Goal: Complete application form

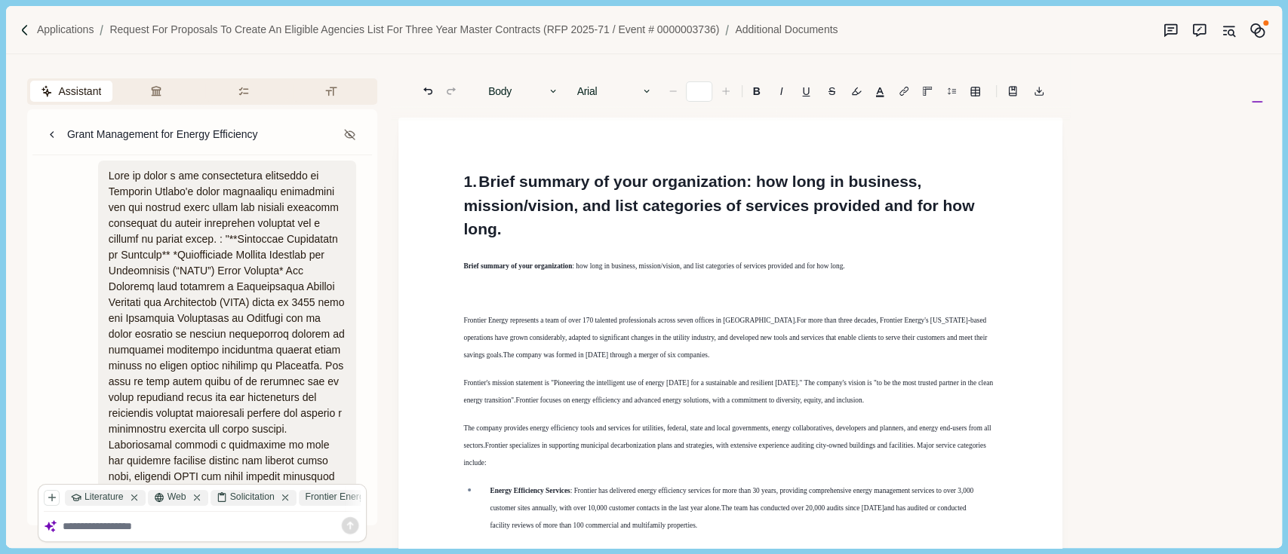
scroll to position [1890, 0]
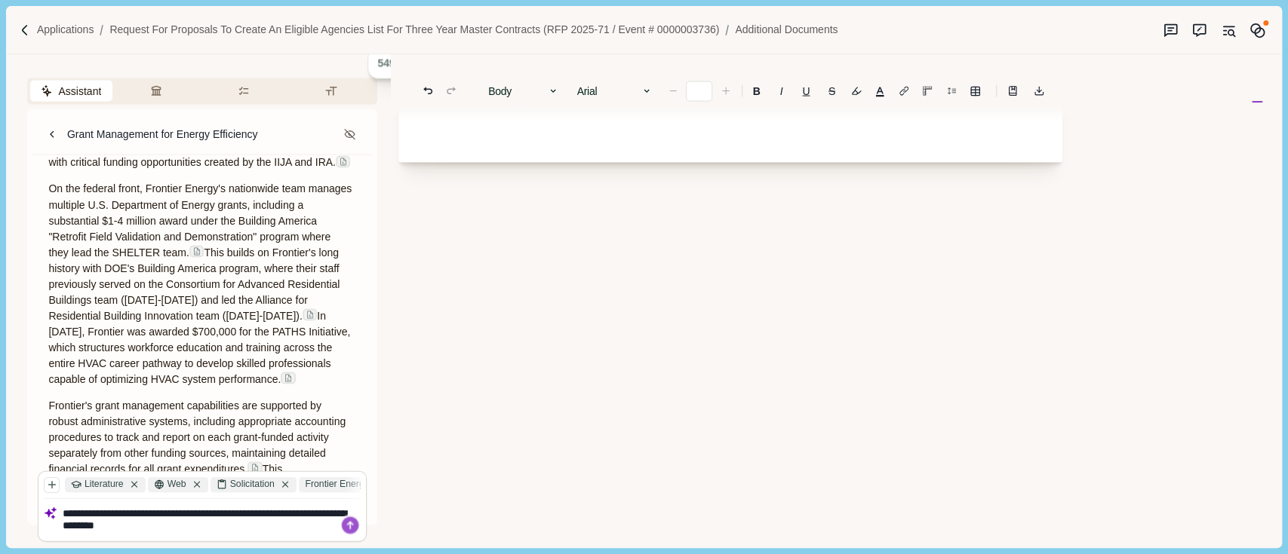
click at [259, 508] on textarea "**********" at bounding box center [212, 521] width 299 height 26
click at [263, 511] on textarea "**********" at bounding box center [212, 521] width 299 height 26
click at [293, 510] on textarea "**********" at bounding box center [212, 521] width 299 height 26
click at [238, 525] on textarea "**********" at bounding box center [212, 521] width 299 height 26
type textarea "**********"
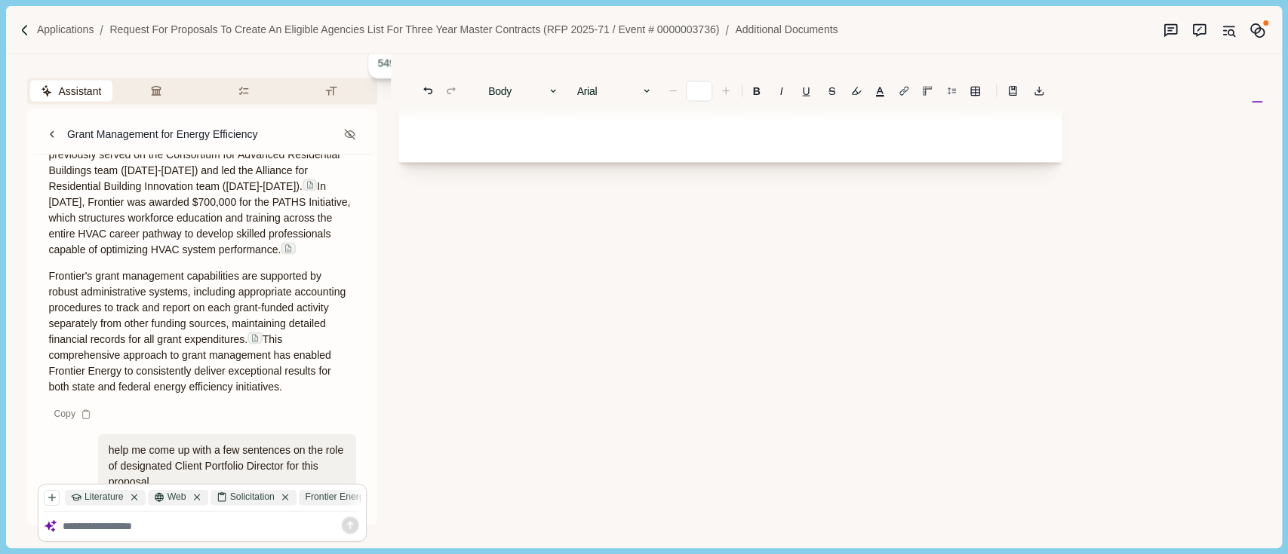
scroll to position [2487, 0]
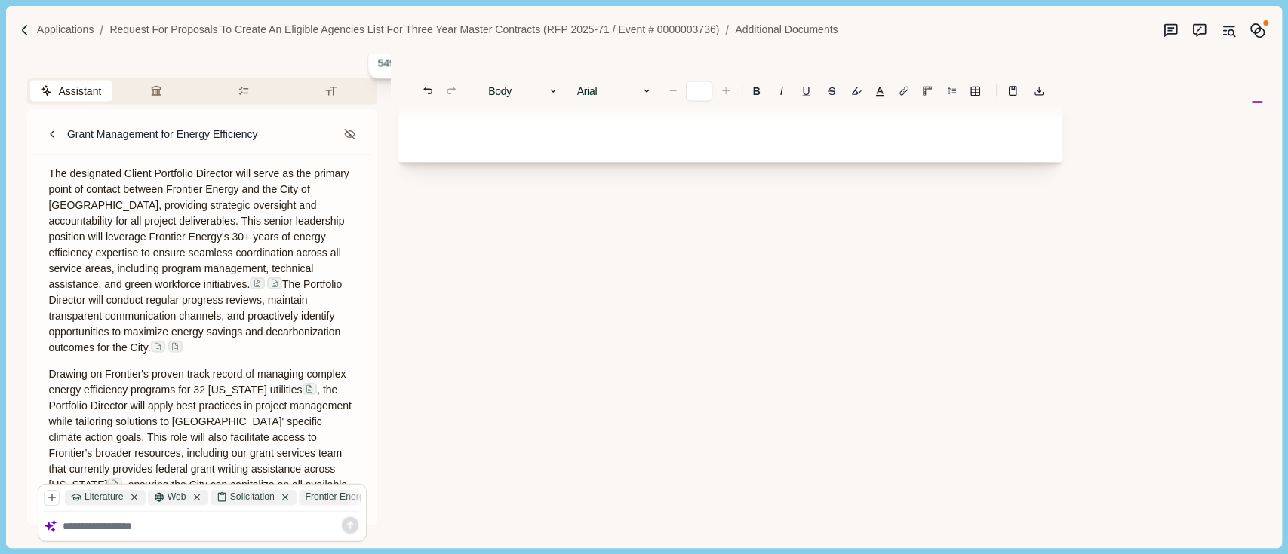
click at [106, 443] on p "Drawing on Frontier's proven track record of managing complex energy efficiency…" at bounding box center [202, 438] width 308 height 143
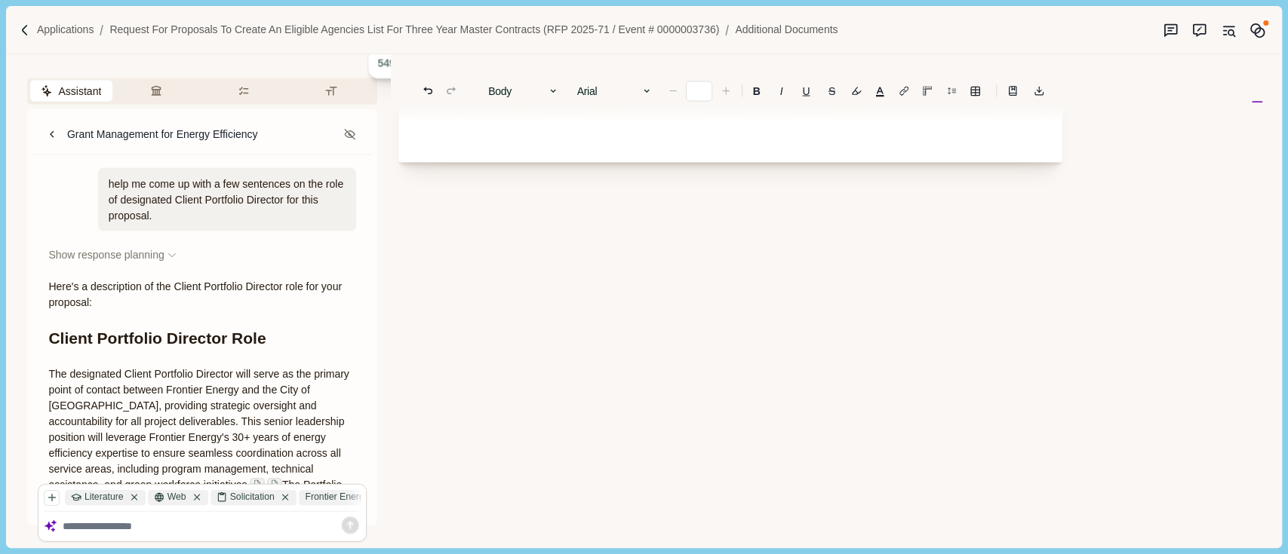
scroll to position [2387, 0]
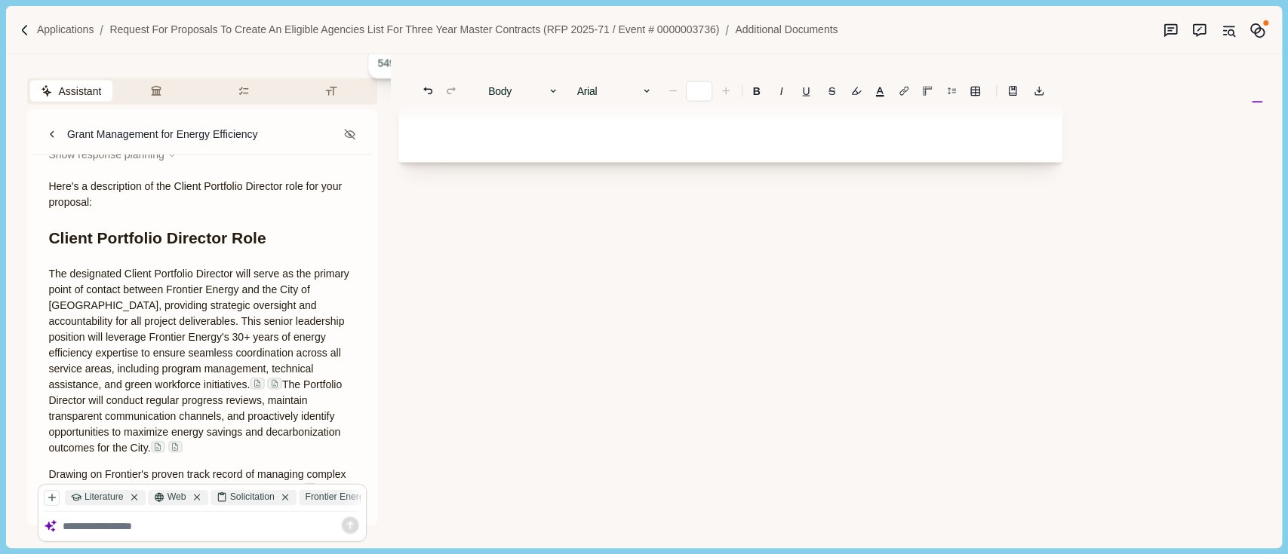
click at [247, 379] on span "The Portfolio Director will conduct regular progress reviews, maintain transpar…" at bounding box center [196, 416] width 296 height 75
click at [255, 293] on span "The designated Client Portfolio Director will serve as the primary point of con…" at bounding box center [199, 329] width 303 height 123
click at [229, 268] on span "The designated Client Portfolio Director will serve as the primary point of con…" at bounding box center [199, 329] width 303 height 123
click at [244, 268] on span "The designated Client Portfolio Director will serve as the primary point of con…" at bounding box center [199, 329] width 303 height 123
click at [338, 299] on p "The designated Client Portfolio Director will serve as the primary point of con…" at bounding box center [202, 361] width 308 height 190
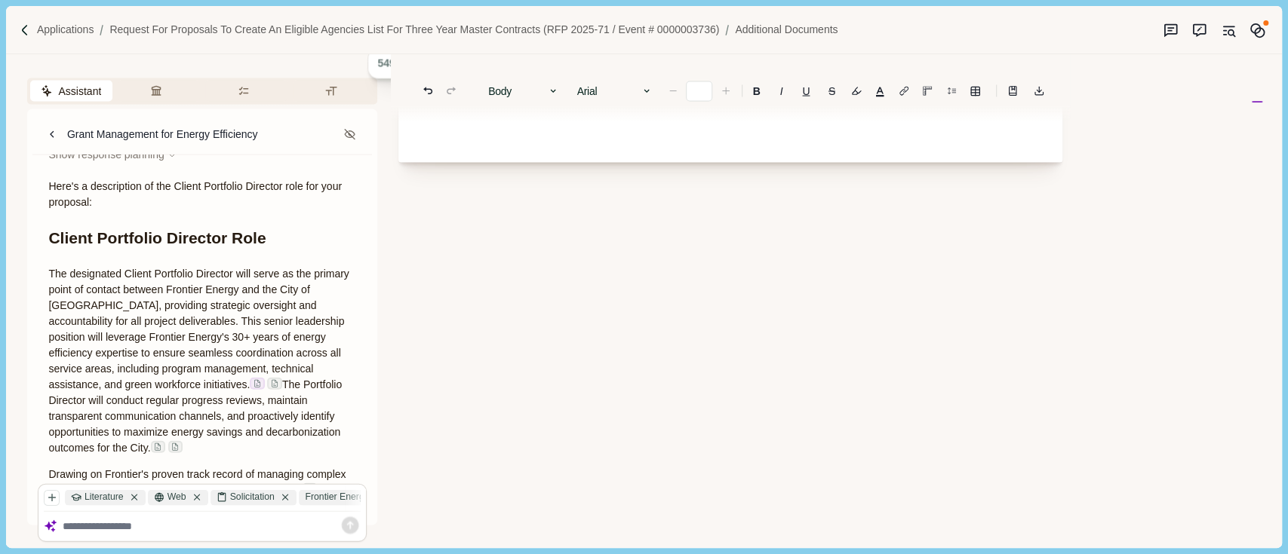
click at [284, 302] on span "The designated Client Portfolio Director will serve as the primary point of con…" at bounding box center [199, 329] width 303 height 123
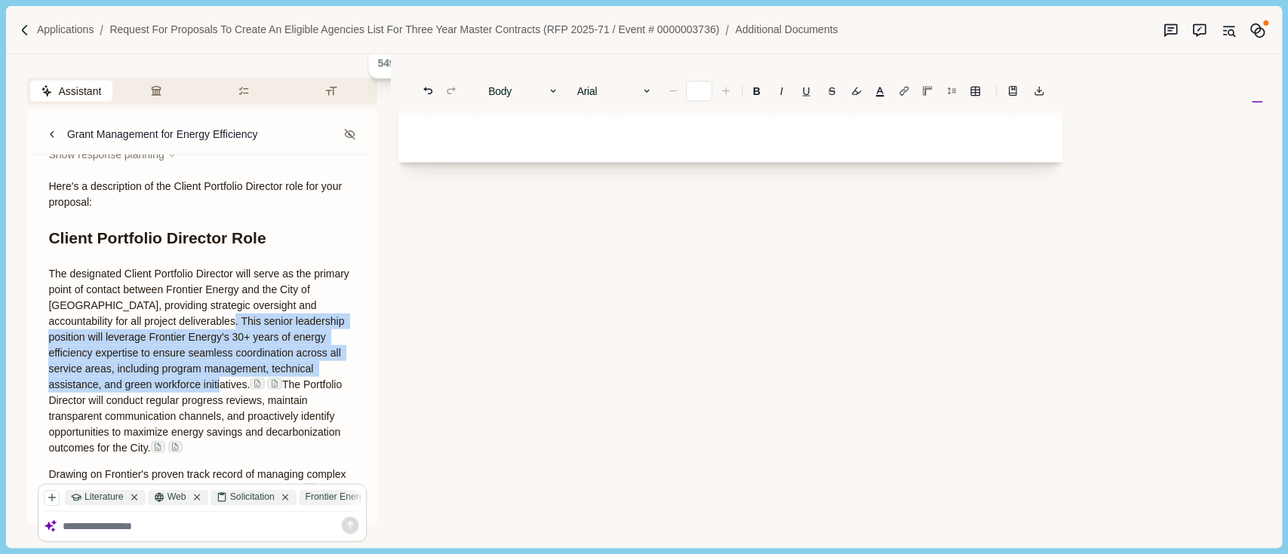
drag, startPoint x: 290, startPoint y: 306, endPoint x: 254, endPoint y: 243, distance: 72.0
click at [258, 268] on span "The designated Client Portfolio Director will serve as the primary point of con…" at bounding box center [199, 329] width 303 height 123
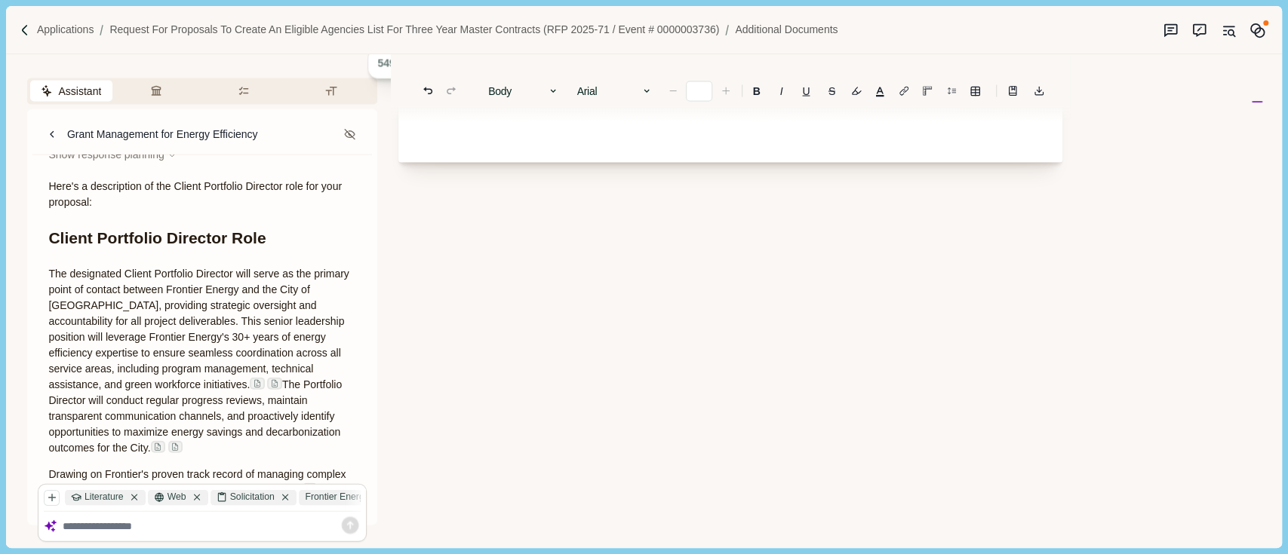
click at [247, 268] on span "The designated Client Portfolio Director will serve as the primary point of con…" at bounding box center [199, 329] width 303 height 123
click at [50, 379] on span "The Portfolio Director will conduct regular progress reviews, maintain transpar…" at bounding box center [196, 416] width 296 height 75
drag, startPoint x: 50, startPoint y: 321, endPoint x: 163, endPoint y: 344, distance: 115.4
click at [161, 379] on span "The Portfolio Director will conduct regular progress reviews, maintain transpar…" at bounding box center [196, 416] width 296 height 75
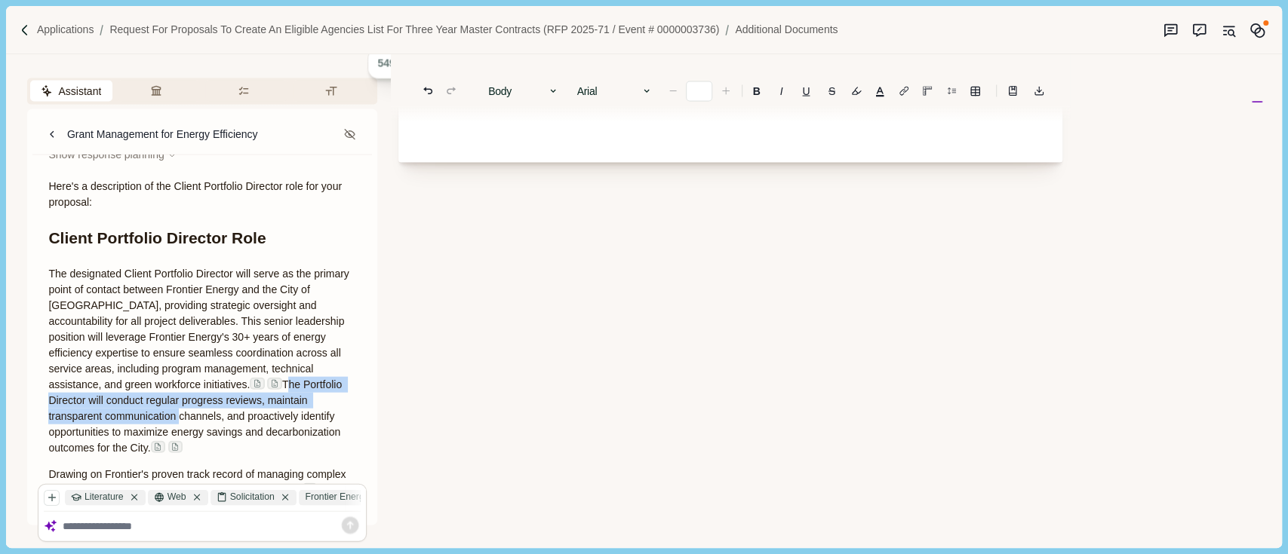
click at [226, 379] on span "The Portfolio Director will conduct regular progress reviews, maintain transpar…" at bounding box center [196, 416] width 296 height 75
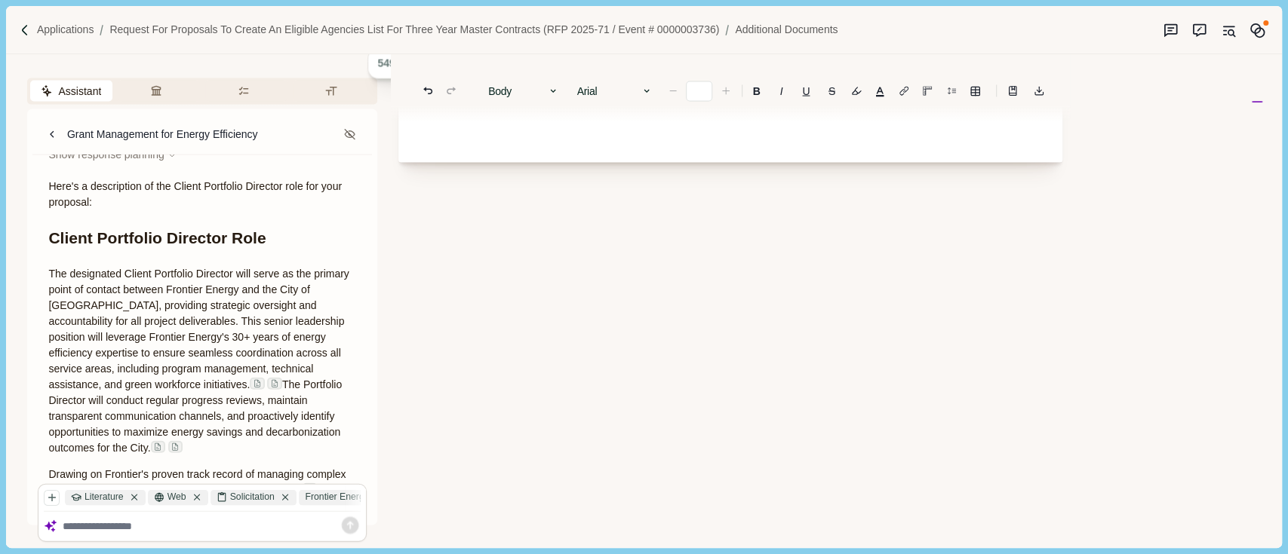
click at [243, 379] on span "The Portfolio Director will conduct regular progress reviews, maintain transpar…" at bounding box center [196, 416] width 296 height 75
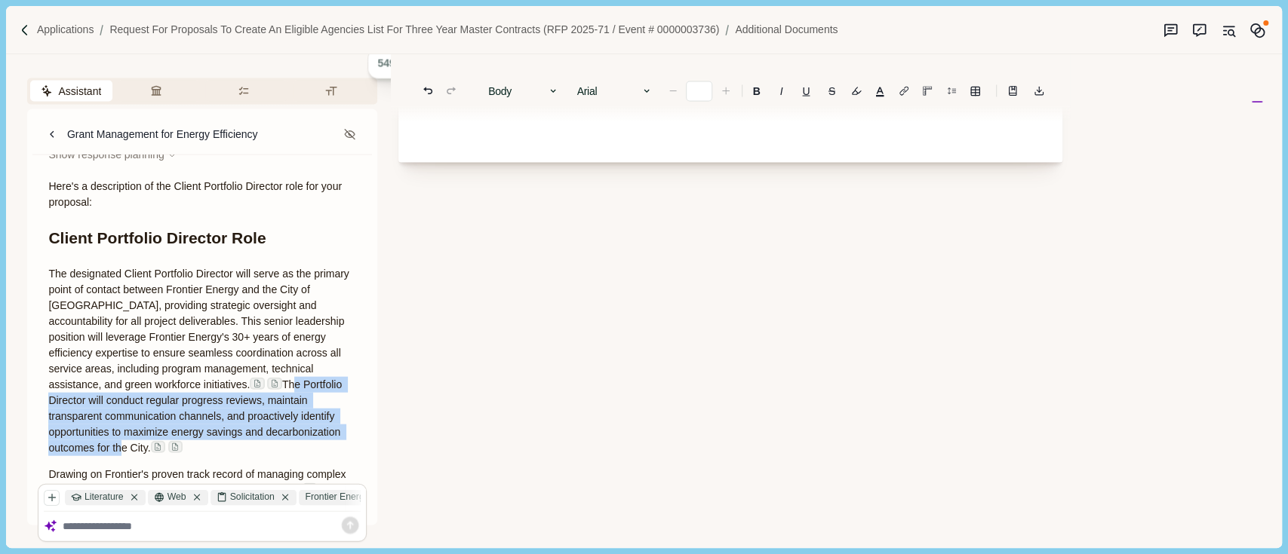
drag, startPoint x: 201, startPoint y: 375, endPoint x: 55, endPoint y: 324, distance: 154.8
click at [55, 379] on span "The Portfolio Director will conduct regular progress reviews, maintain transpar…" at bounding box center [196, 416] width 296 height 75
copy span "he Portfolio Director will conduct regular progress reviews, maintain transpare…"
click at [195, 530] on textarea at bounding box center [212, 527] width 299 height 13
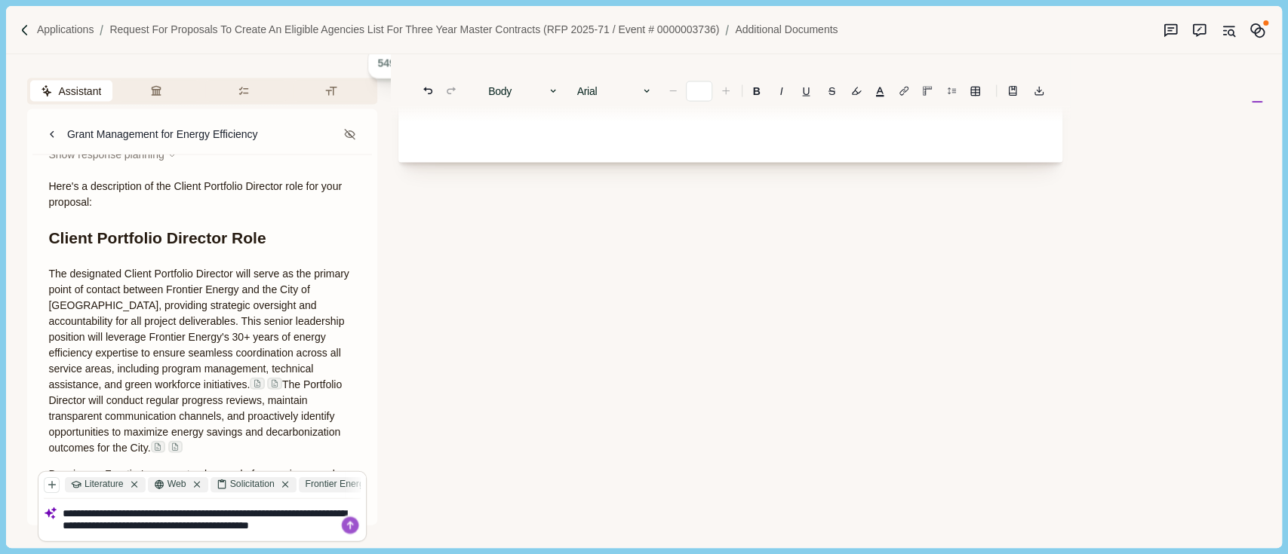
scroll to position [0, 0]
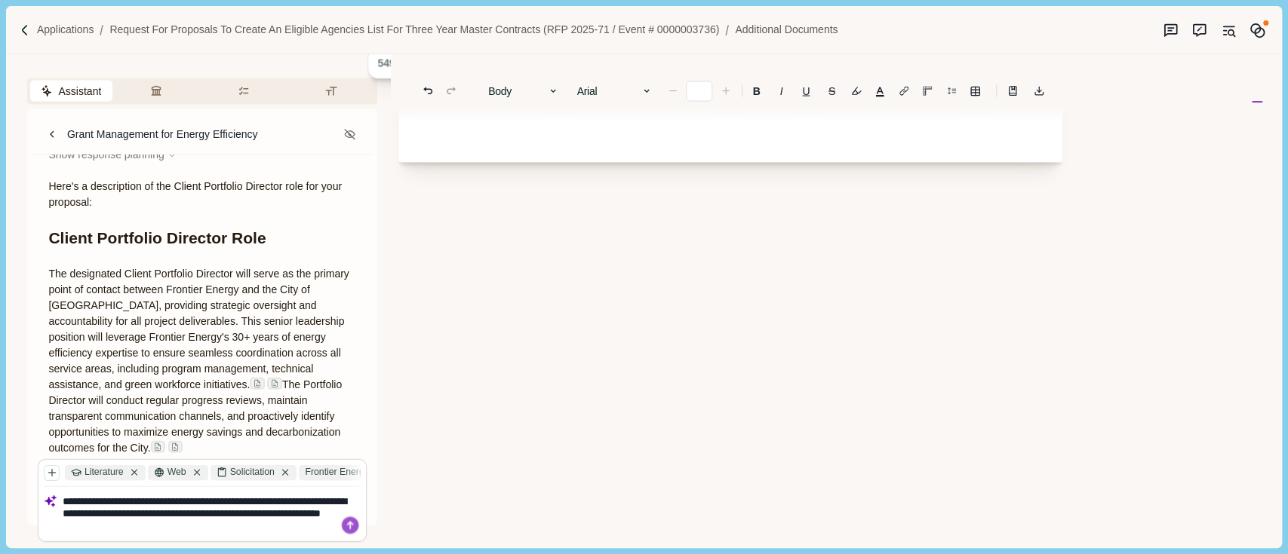
type textarea "**********"
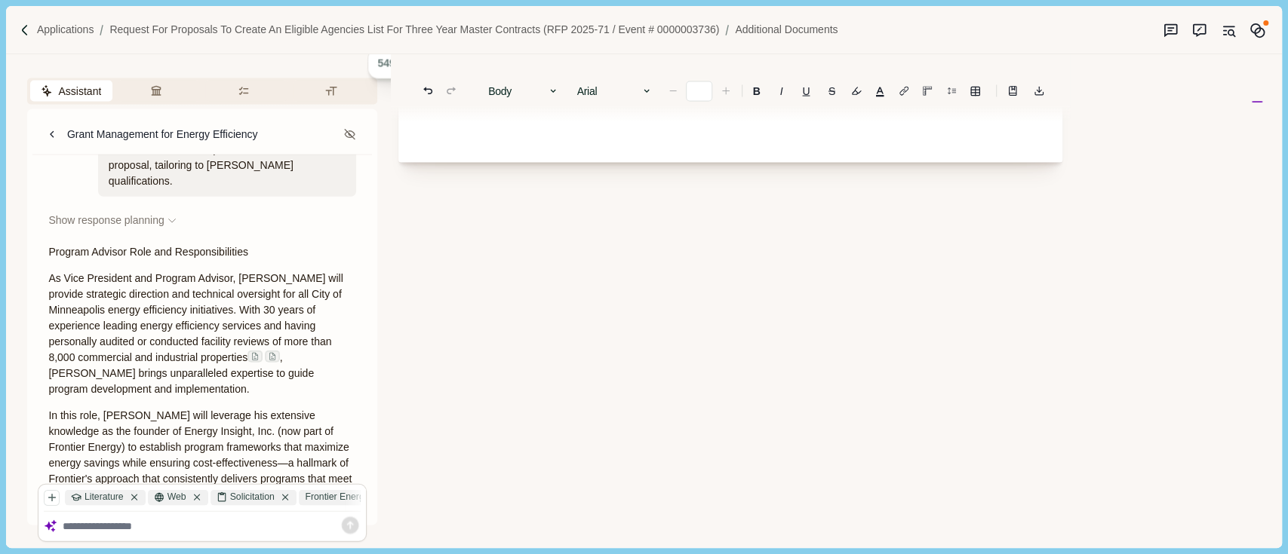
scroll to position [2891, 0]
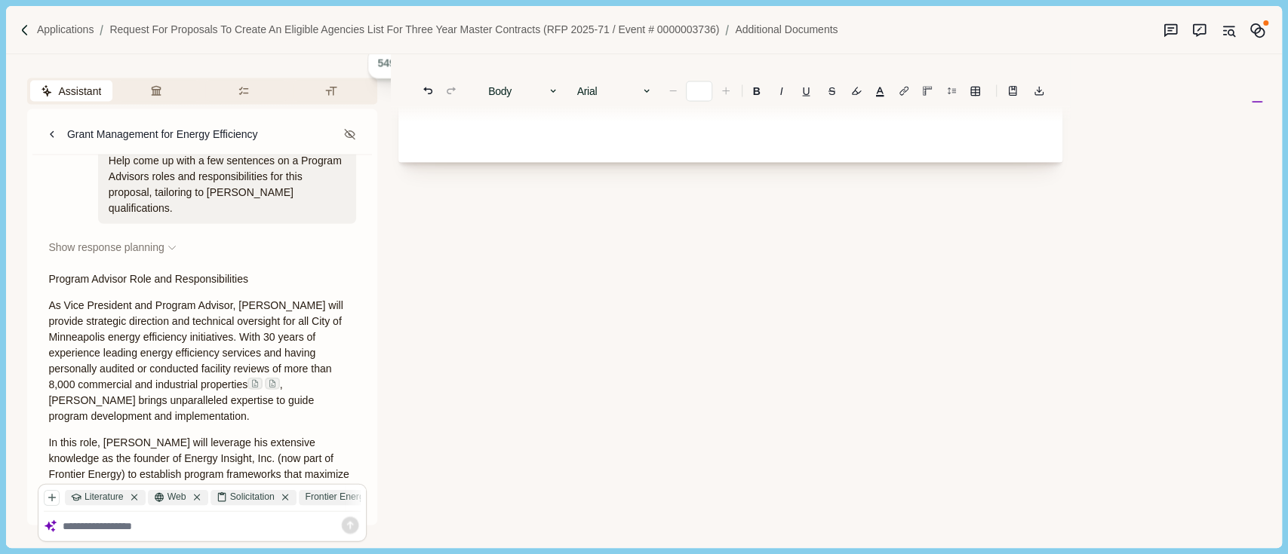
click at [129, 357] on p "As Vice President and Program Advisor, [PERSON_NAME] will provide strategic dir…" at bounding box center [202, 361] width 308 height 127
click at [200, 323] on p "As Vice President and Program Advisor, [PERSON_NAME] will provide strategic dir…" at bounding box center [202, 361] width 308 height 127
click at [259, 299] on span "As Vice President and Program Advisor, [PERSON_NAME] will provide strategic dir…" at bounding box center [196, 344] width 297 height 91
drag, startPoint x: 260, startPoint y: 275, endPoint x: 197, endPoint y: 281, distance: 63.7
click at [197, 298] on p "As Vice President and Program Advisor, [PERSON_NAME] will provide strategic dir…" at bounding box center [202, 361] width 308 height 127
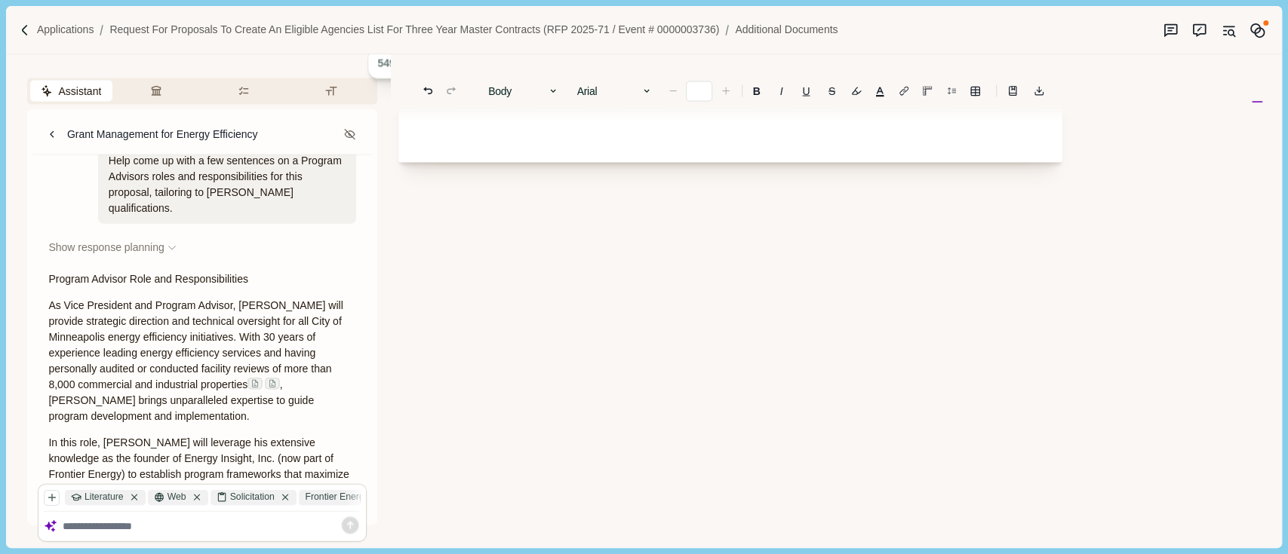
click at [250, 299] on span "As Vice President and Program Advisor, [PERSON_NAME] will provide strategic dir…" at bounding box center [196, 344] width 297 height 91
click at [101, 437] on span "In this role, [PERSON_NAME] will leverage his extensive knowledge as the founde…" at bounding box center [201, 490] width 306 height 107
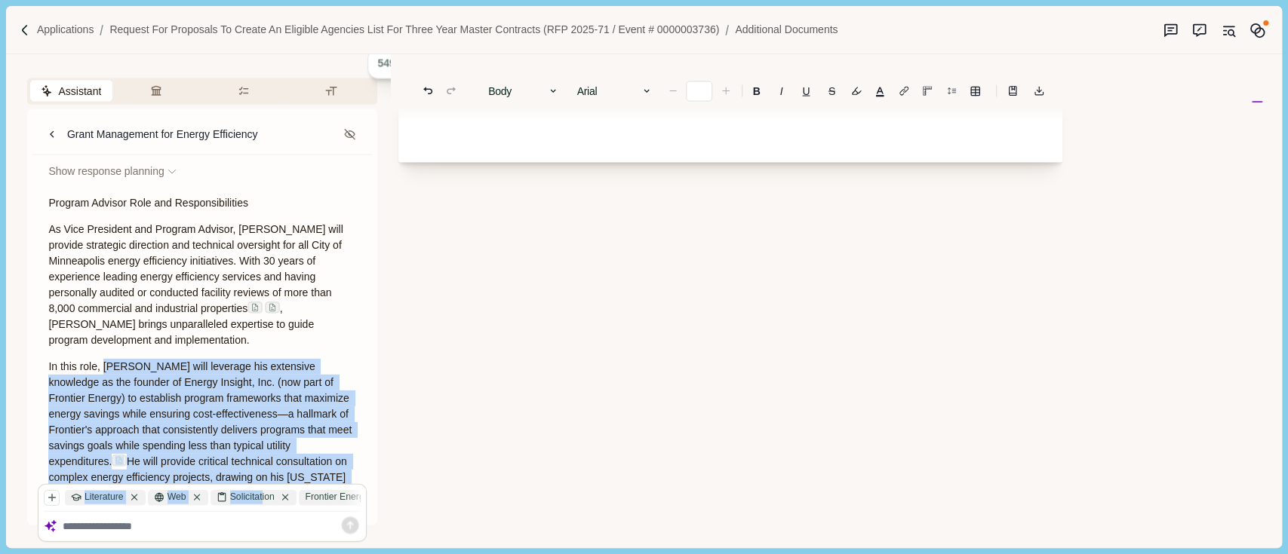
scroll to position [3192, 0]
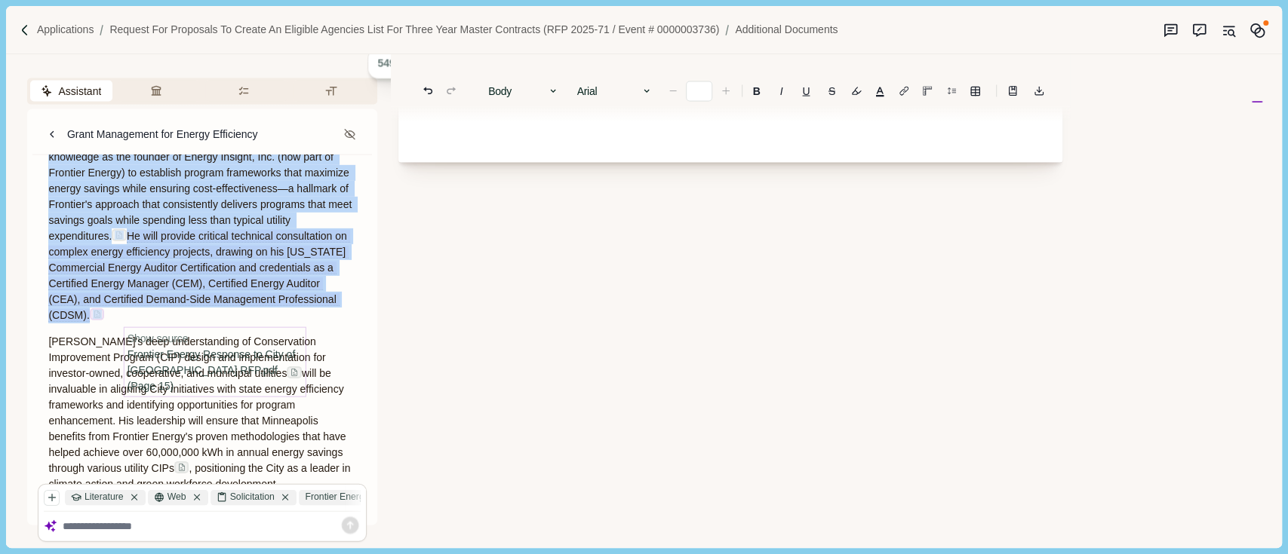
drag, startPoint x: 103, startPoint y: 379, endPoint x: 215, endPoint y: 253, distance: 169.4
click at [213, 253] on p "In this role, [PERSON_NAME] will leverage his extensive knowledge as the founde…" at bounding box center [202, 229] width 308 height 190
copy p "[PERSON_NAME] will leverage his extensive knowledge as the founder of Energy In…"
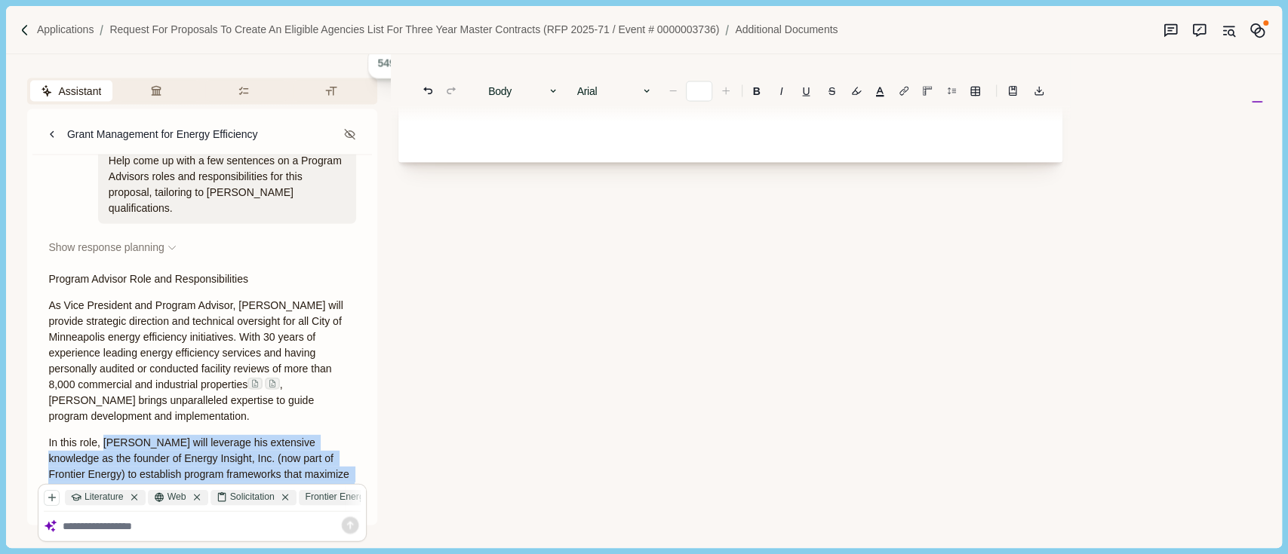
scroll to position [2790, 0]
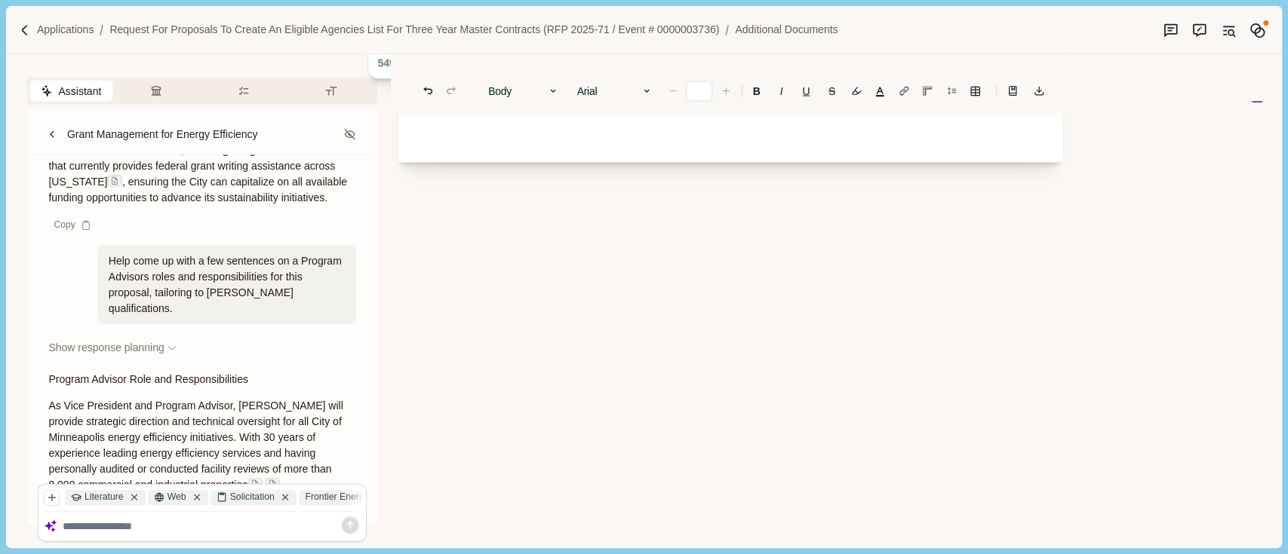
click at [240, 400] on span "As Vice President and Program Advisor, [PERSON_NAME] will provide strategic dir…" at bounding box center [196, 445] width 297 height 91
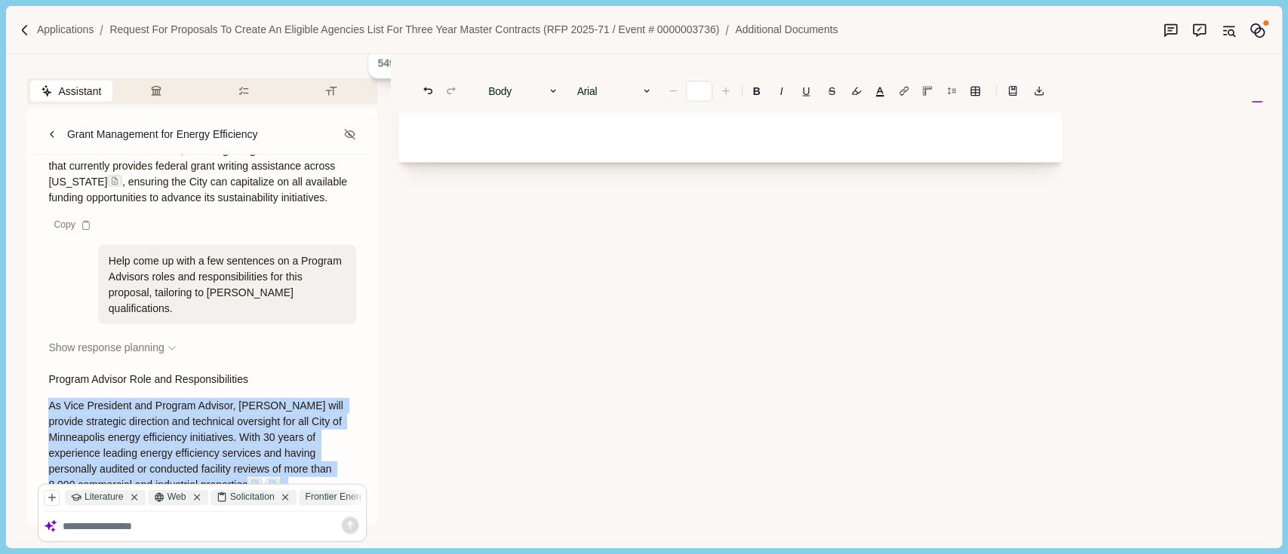
click at [246, 400] on span "As Vice President and Program Advisor, [PERSON_NAME] will provide strategic dir…" at bounding box center [196, 445] width 297 height 91
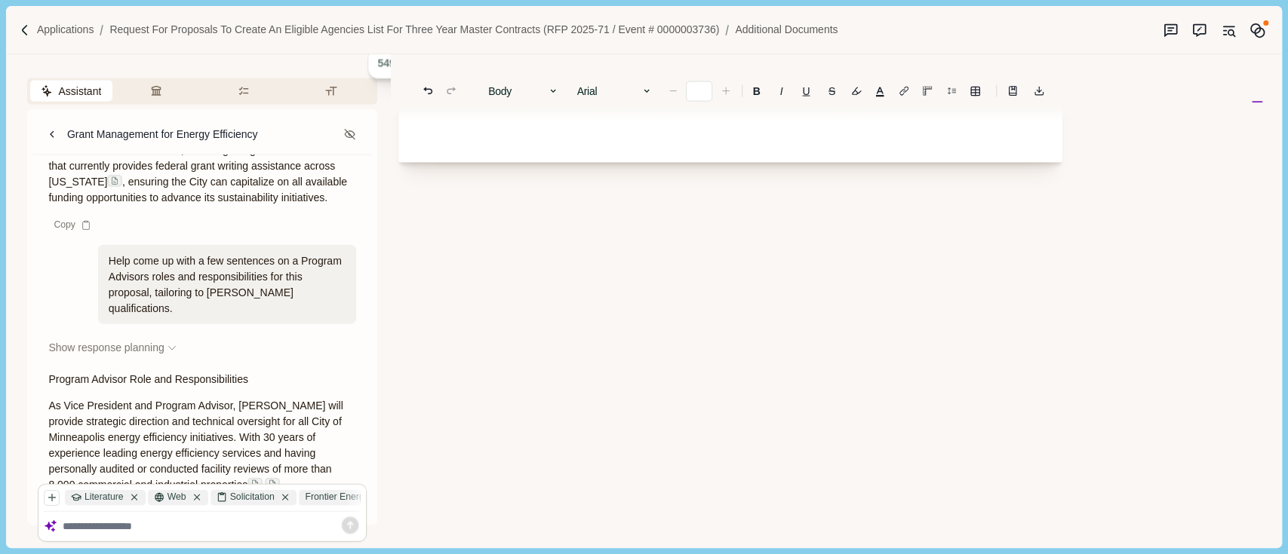
click at [237, 400] on span "As Vice President and Program Advisor, [PERSON_NAME] will provide strategic dir…" at bounding box center [196, 445] width 297 height 91
drag, startPoint x: 238, startPoint y: 342, endPoint x: 244, endPoint y: 358, distance: 17.2
click at [240, 400] on span "As Vice President and Program Advisor, [PERSON_NAME] will provide strategic dir…" at bounding box center [196, 445] width 297 height 91
click at [247, 400] on span "As Vice President and Program Advisor, [PERSON_NAME] will provide strategic dir…" at bounding box center [196, 445] width 297 height 91
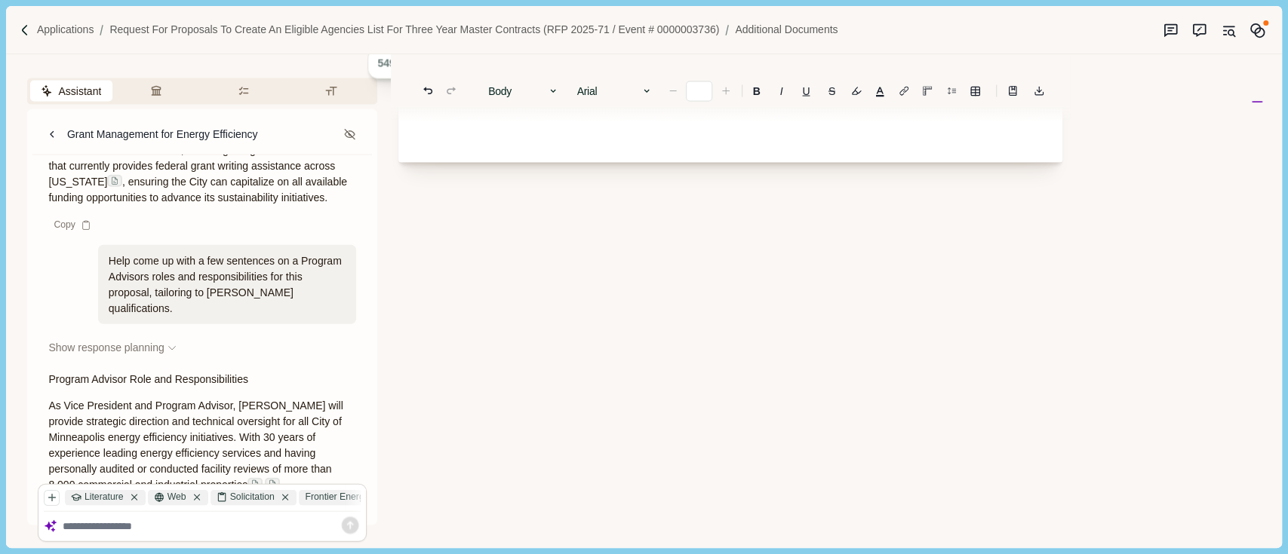
click at [247, 400] on span "As Vice President and Program Advisor, [PERSON_NAME] will provide strategic dir…" at bounding box center [196, 445] width 297 height 91
drag, startPoint x: 247, startPoint y: 352, endPoint x: 237, endPoint y: 342, distance: 13.9
click at [237, 400] on span "As Vice President and Program Advisor, [PERSON_NAME] will provide strategic dir…" at bounding box center [196, 445] width 297 height 91
click at [242, 400] on span "As Vice President and Program Advisor, [PERSON_NAME] will provide strategic dir…" at bounding box center [196, 445] width 297 height 91
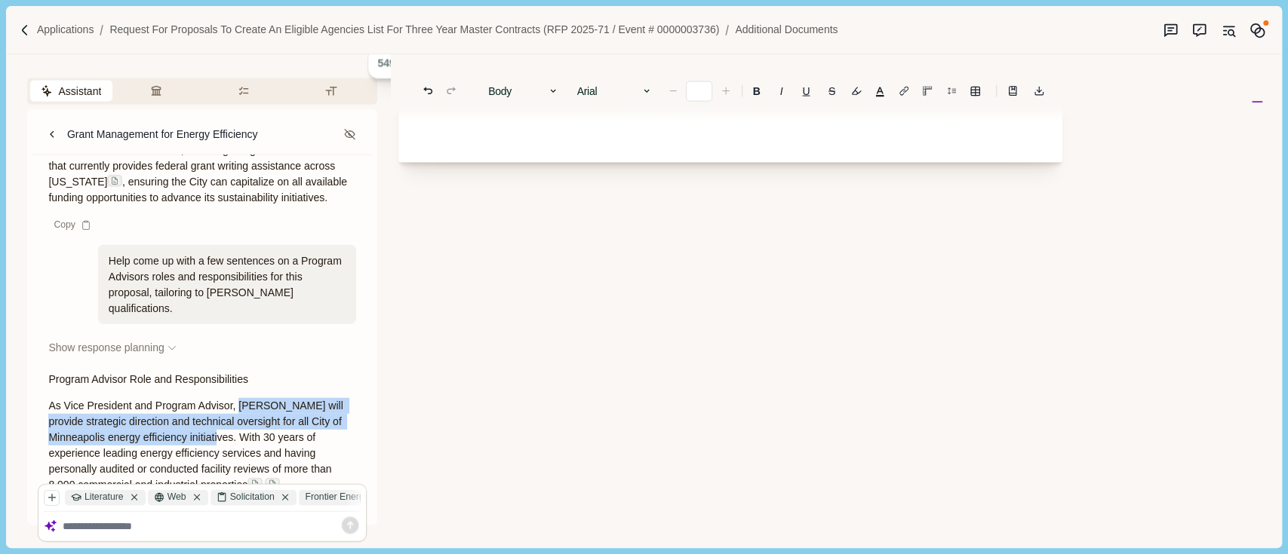
drag, startPoint x: 242, startPoint y: 373, endPoint x: 237, endPoint y: 347, distance: 26.2
click at [237, 400] on span "As Vice President and Program Advisor, [PERSON_NAME] will provide strategic dir…" at bounding box center [196, 445] width 297 height 91
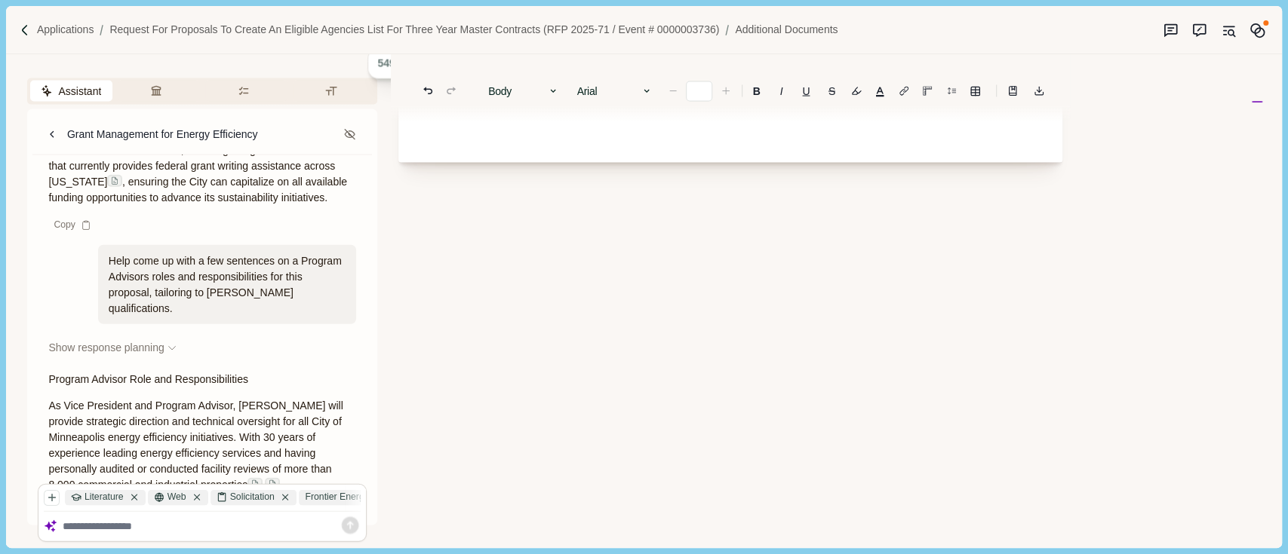
click at [235, 400] on span "As Vice President and Program Advisor, [PERSON_NAME] will provide strategic dir…" at bounding box center [196, 445] width 297 height 91
drag, startPoint x: 235, startPoint y: 345, endPoint x: 238, endPoint y: 364, distance: 19.1
click at [238, 400] on span "As Vice President and Program Advisor, [PERSON_NAME] will provide strategic dir…" at bounding box center [196, 445] width 297 height 91
click at [244, 400] on span "As Vice President and Program Advisor, [PERSON_NAME] will provide strategic dir…" at bounding box center [196, 445] width 297 height 91
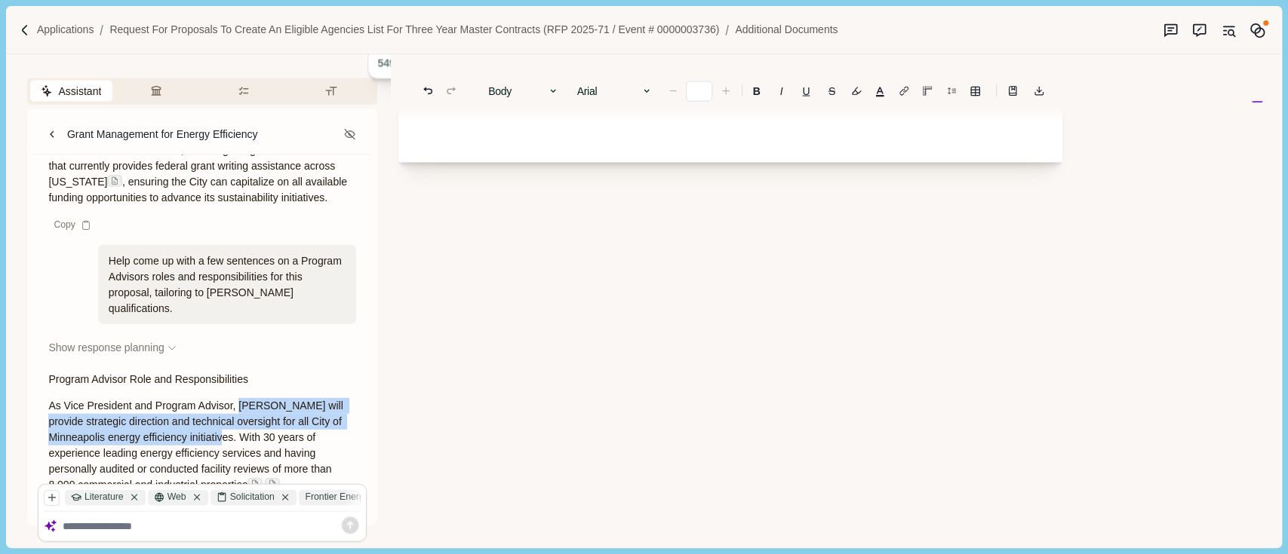
drag, startPoint x: 243, startPoint y: 373, endPoint x: 241, endPoint y: 345, distance: 28.0
click at [241, 400] on span "As Vice President and Program Advisor, [PERSON_NAME] will provide strategic dir…" at bounding box center [196, 445] width 297 height 91
click at [240, 400] on span "As Vice President and Program Advisor, [PERSON_NAME] will provide strategic dir…" at bounding box center [196, 445] width 297 height 91
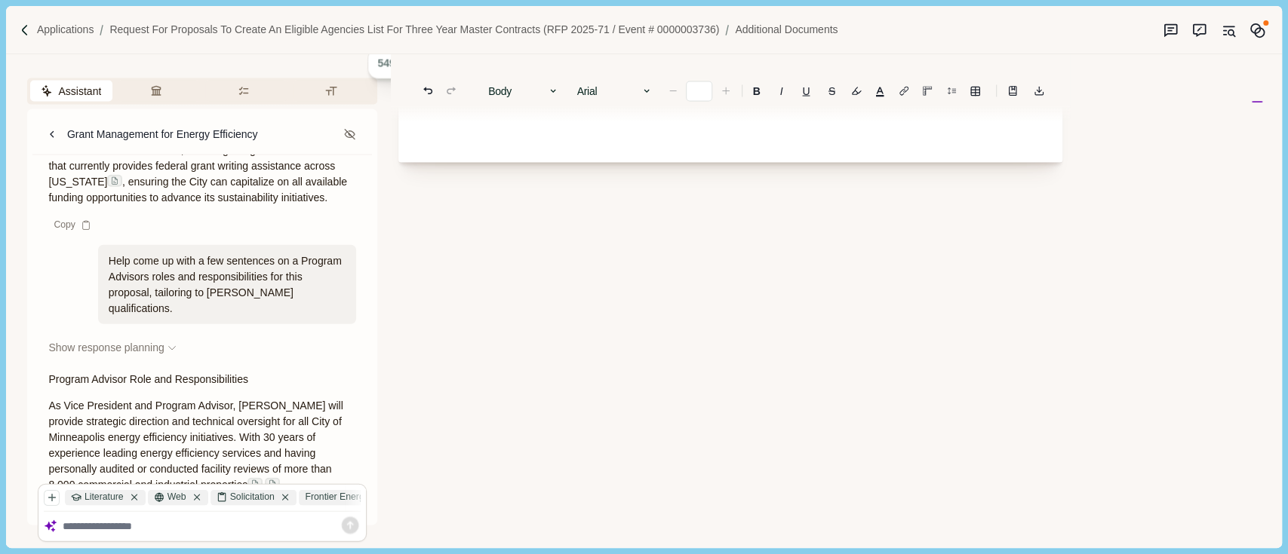
click at [235, 400] on span "As Vice President and Program Advisor, [PERSON_NAME] will provide strategic dir…" at bounding box center [196, 445] width 297 height 91
click at [241, 398] on p "As Vice President and Program Advisor, [PERSON_NAME] will provide strategic dir…" at bounding box center [202, 461] width 308 height 127
click at [246, 400] on span "As Vice President and Program Advisor, [PERSON_NAME] will provide strategic dir…" at bounding box center [196, 445] width 297 height 91
click at [250, 400] on span "As Vice President and Program Advisor, [PERSON_NAME] will provide strategic dir…" at bounding box center [196, 445] width 297 height 91
click at [247, 400] on span "As Vice President and Program Advisor, [PERSON_NAME] will provide strategic dir…" at bounding box center [196, 445] width 297 height 91
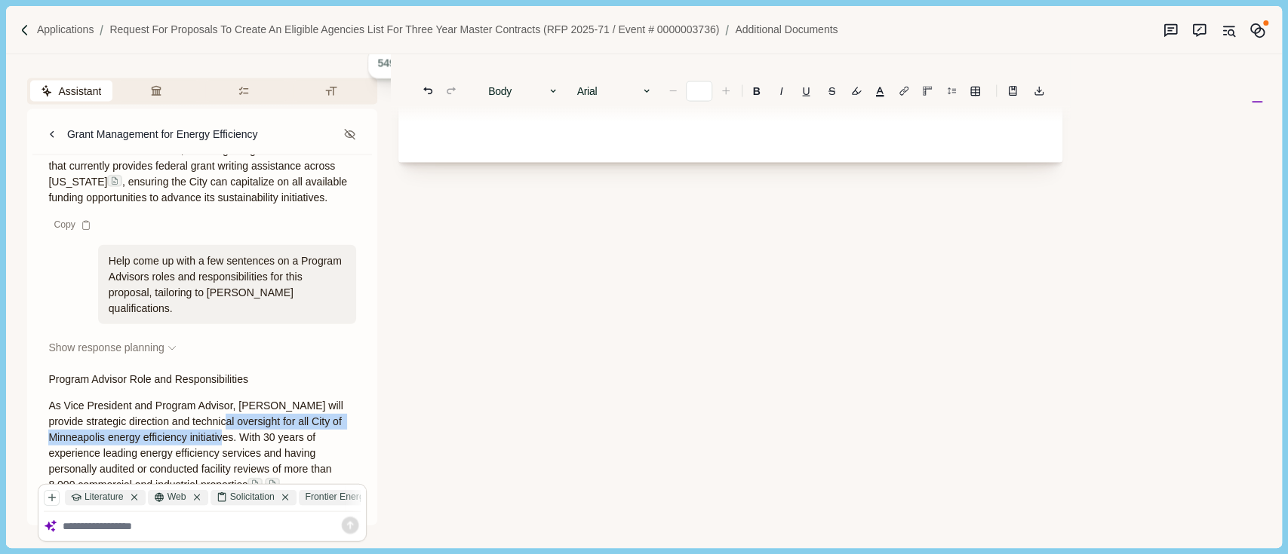
drag, startPoint x: 247, startPoint y: 373, endPoint x: 247, endPoint y: 358, distance: 15.1
click at [247, 400] on span "As Vice President and Program Advisor, [PERSON_NAME] will provide strategic dir…" at bounding box center [196, 445] width 297 height 91
click at [238, 400] on span "As Vice President and Program Advisor, [PERSON_NAME] will provide strategic dir…" at bounding box center [196, 445] width 297 height 91
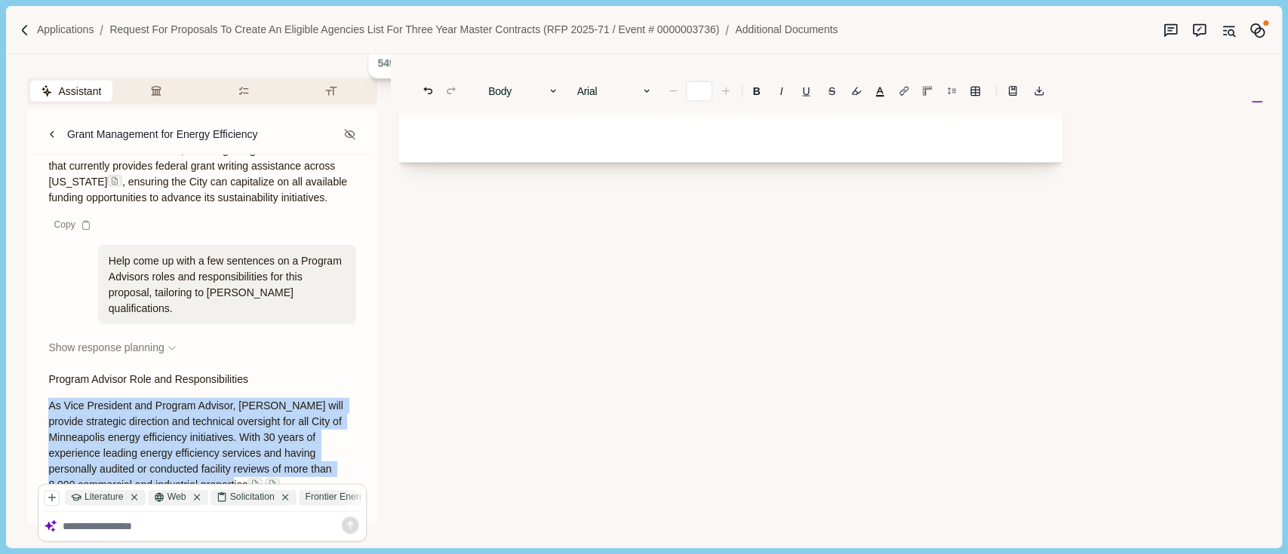
drag, startPoint x: 238, startPoint y: 342, endPoint x: 248, endPoint y: 349, distance: 13.0
click at [245, 400] on span "As Vice President and Program Advisor, [PERSON_NAME] will provide strategic dir…" at bounding box center [196, 445] width 297 height 91
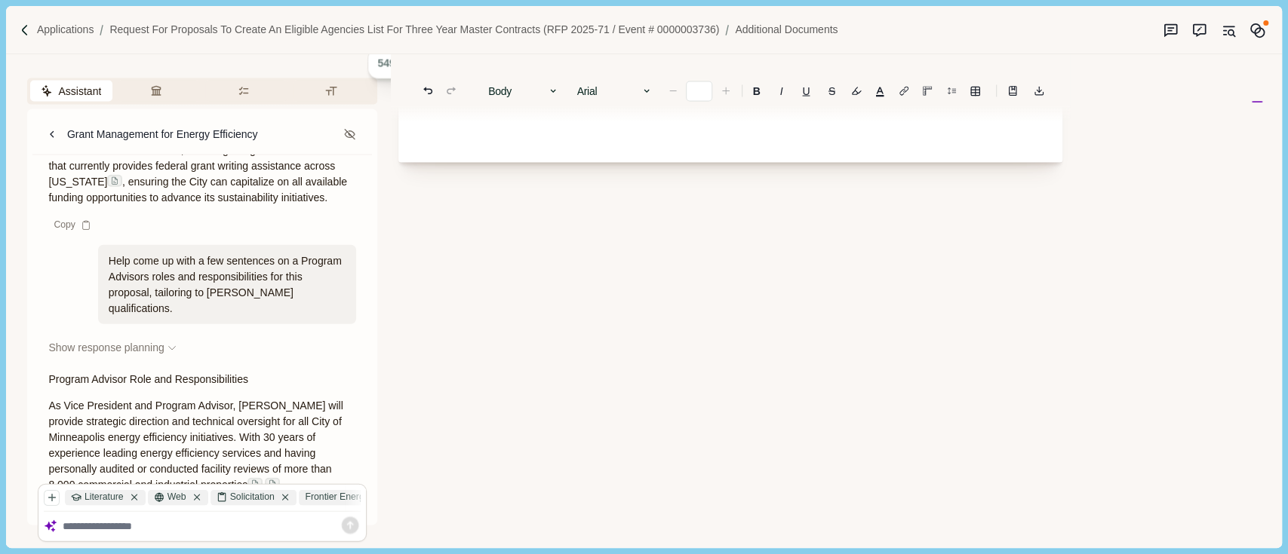
drag, startPoint x: 248, startPoint y: 349, endPoint x: 250, endPoint y: 368, distance: 19.0
click at [250, 398] on p "As Vice President and Program Advisor, [PERSON_NAME] will provide strategic dir…" at bounding box center [202, 461] width 308 height 127
click at [248, 400] on span "As Vice President and Program Advisor, [PERSON_NAME] will provide strategic dir…" at bounding box center [196, 445] width 297 height 91
click at [247, 400] on span "As Vice President and Program Advisor, [PERSON_NAME] will provide strategic dir…" at bounding box center [196, 445] width 297 height 91
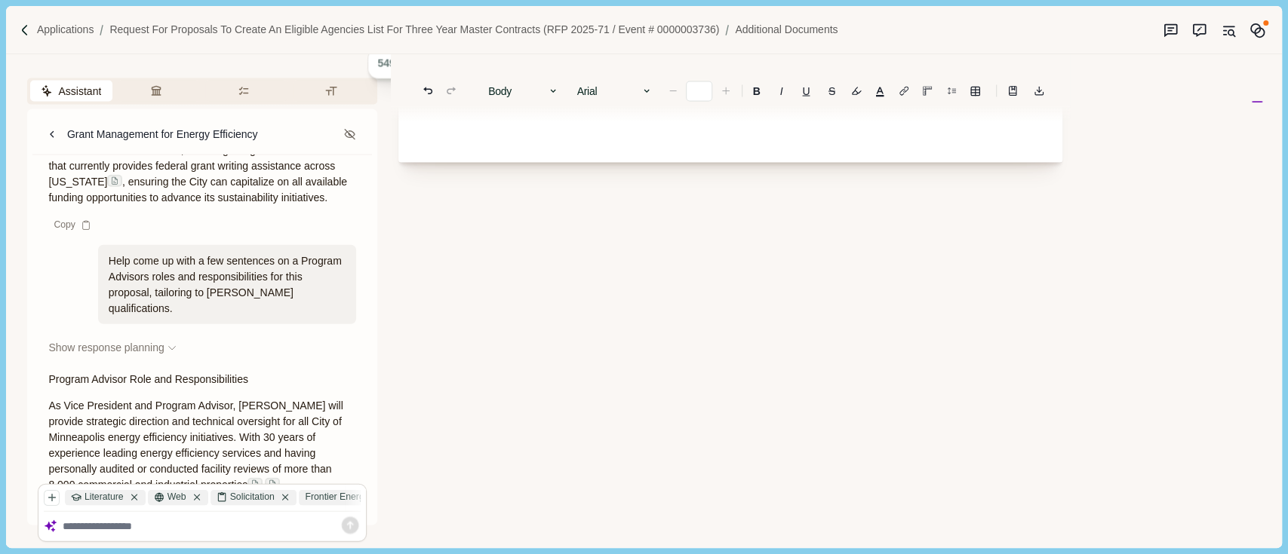
drag, startPoint x: 247, startPoint y: 355, endPoint x: 239, endPoint y: 342, distance: 15.3
click at [246, 400] on span "As Vice President and Program Advisor, [PERSON_NAME] will provide strategic dir…" at bounding box center [196, 445] width 297 height 91
click at [239, 400] on span "As Vice President and Program Advisor, [PERSON_NAME] will provide strategic dir…" at bounding box center [196, 445] width 297 height 91
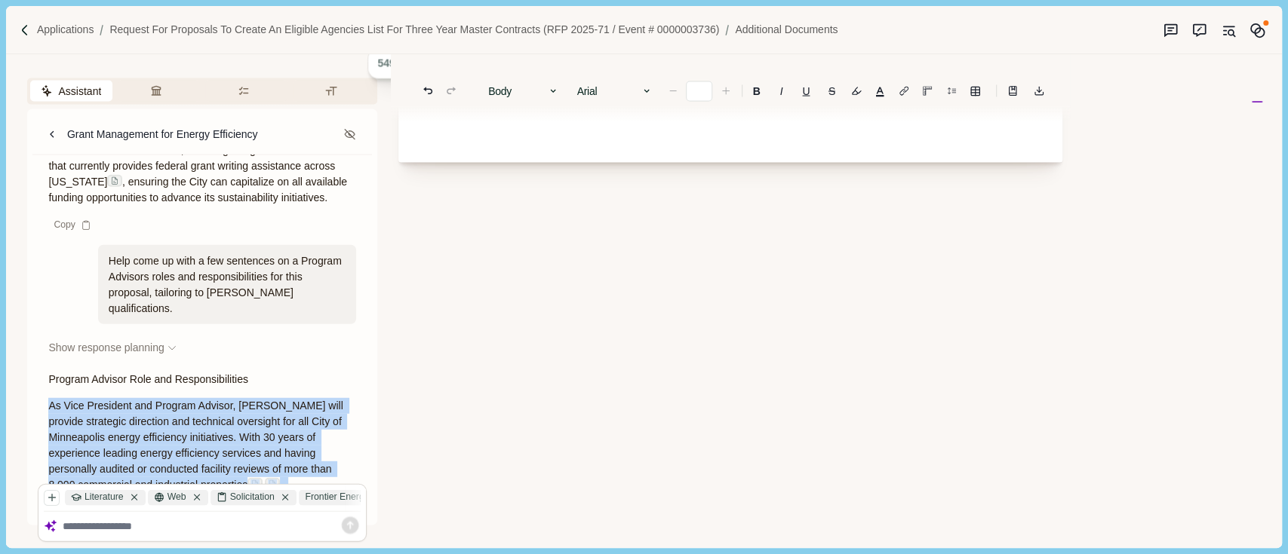
click at [237, 400] on span "As Vice President and Program Advisor, [PERSON_NAME] will provide strategic dir…" at bounding box center [196, 445] width 297 height 91
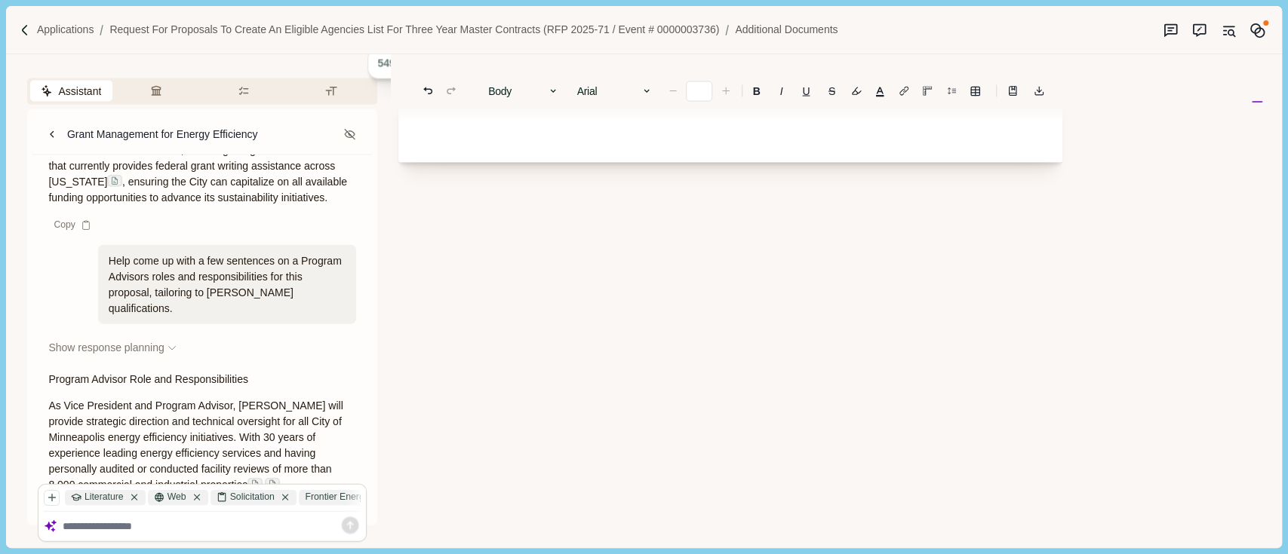
click at [236, 400] on span "As Vice President and Program Advisor, [PERSON_NAME] will provide strategic dir…" at bounding box center [196, 445] width 297 height 91
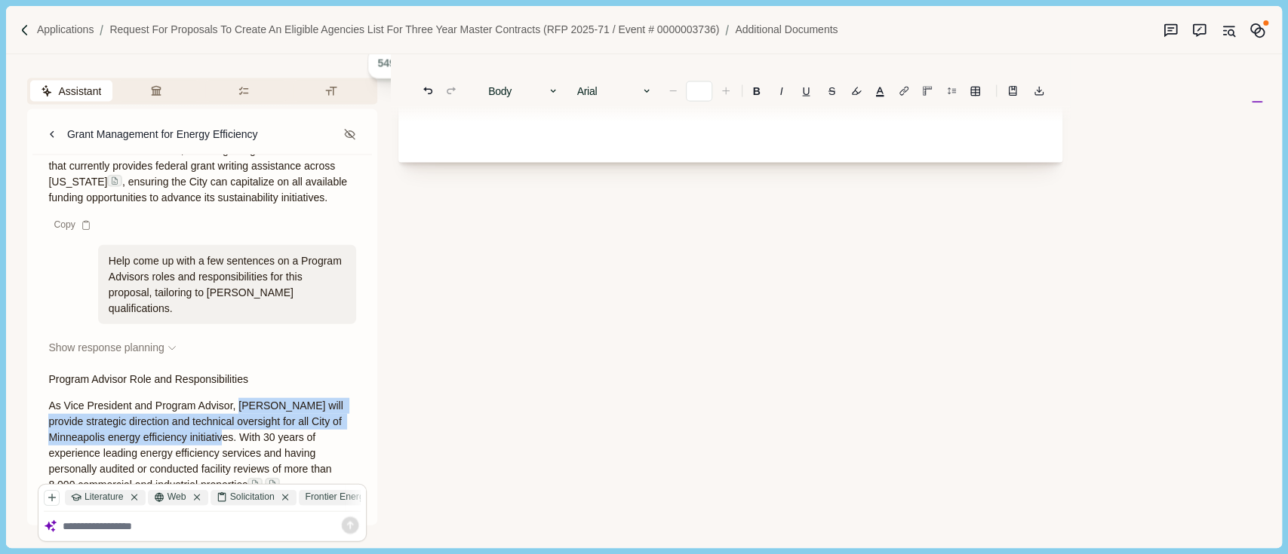
drag, startPoint x: 241, startPoint y: 347, endPoint x: 247, endPoint y: 377, distance: 30.6
click at [247, 400] on span "As Vice President and Program Advisor, [PERSON_NAME] will provide strategic dir…" at bounding box center [196, 445] width 297 height 91
copy span "[PERSON_NAME] will provide strategic direction and technical oversight for all …"
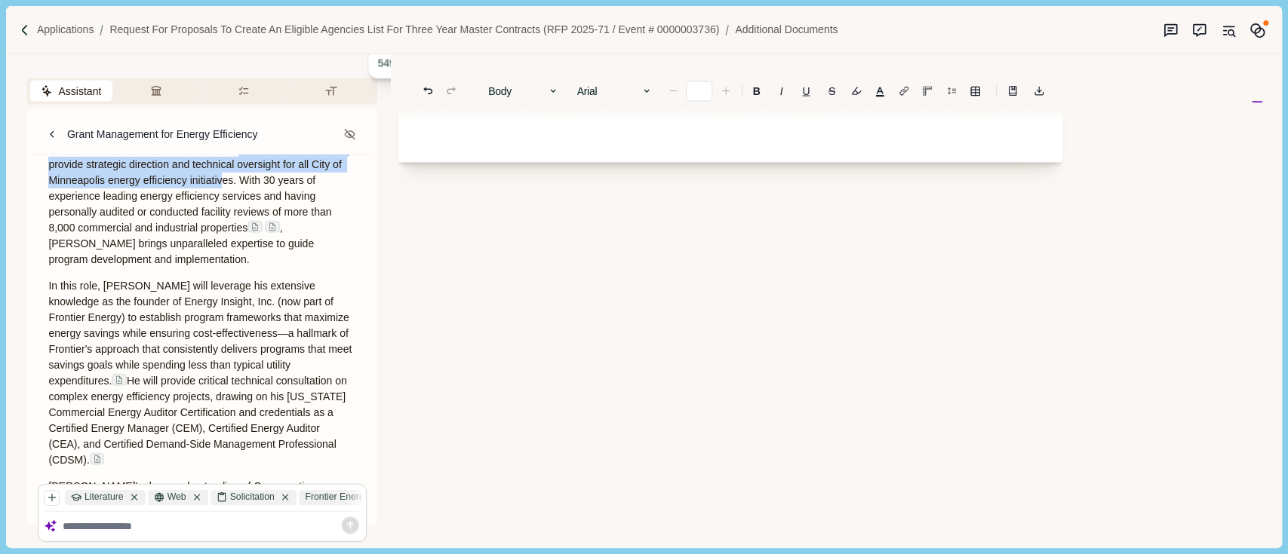
scroll to position [3192, 0]
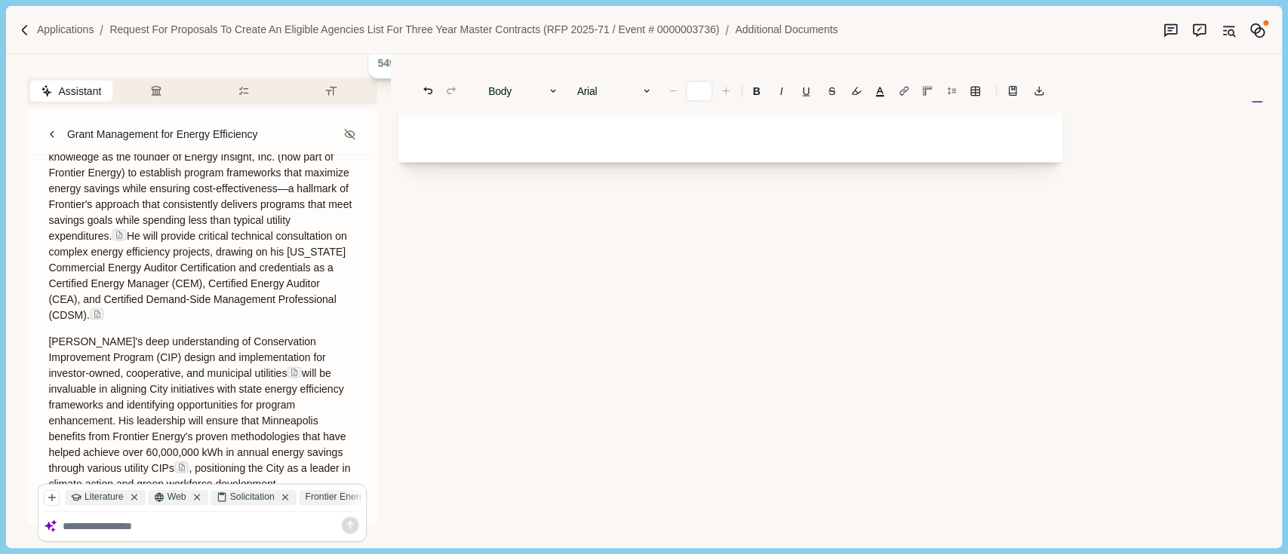
click at [194, 433] on p "[PERSON_NAME]'s deep understanding of Conservation Improvement Program (CIP) de…" at bounding box center [202, 413] width 308 height 158
click at [166, 434] on p "[PERSON_NAME]'s deep understanding of Conservation Improvement Program (CIP) de…" at bounding box center [202, 413] width 308 height 158
click at [163, 431] on p "[PERSON_NAME]'s deep understanding of Conservation Improvement Program (CIP) de…" at bounding box center [202, 413] width 308 height 158
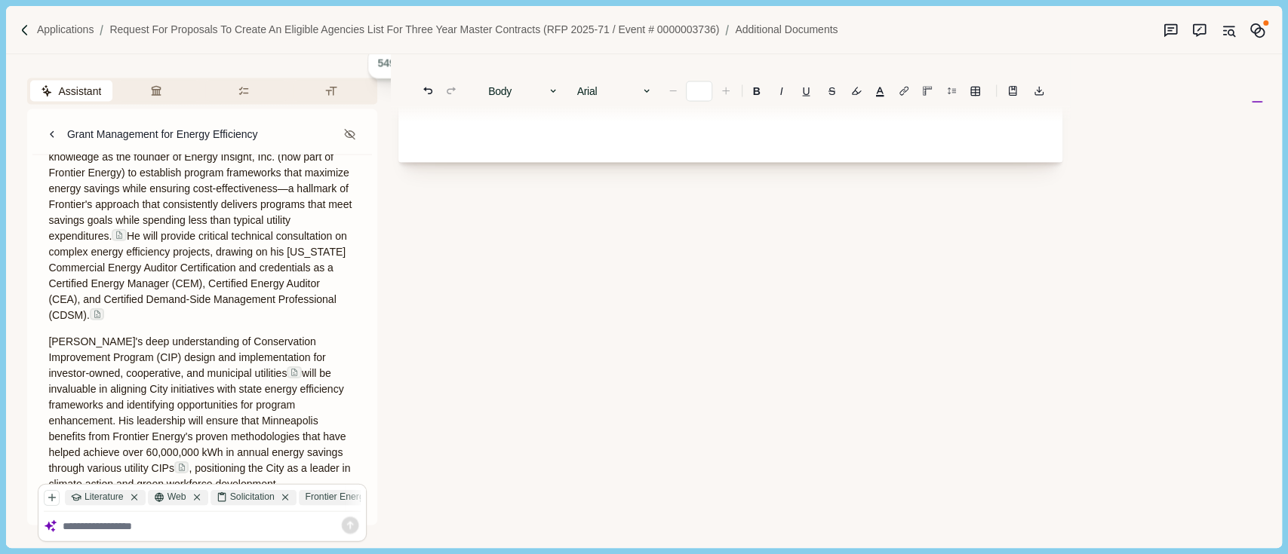
click at [25, 322] on div "Assistant Review Criteria Requirements Formatting Grant Management for Energy E…" at bounding box center [202, 300] width 392 height 493
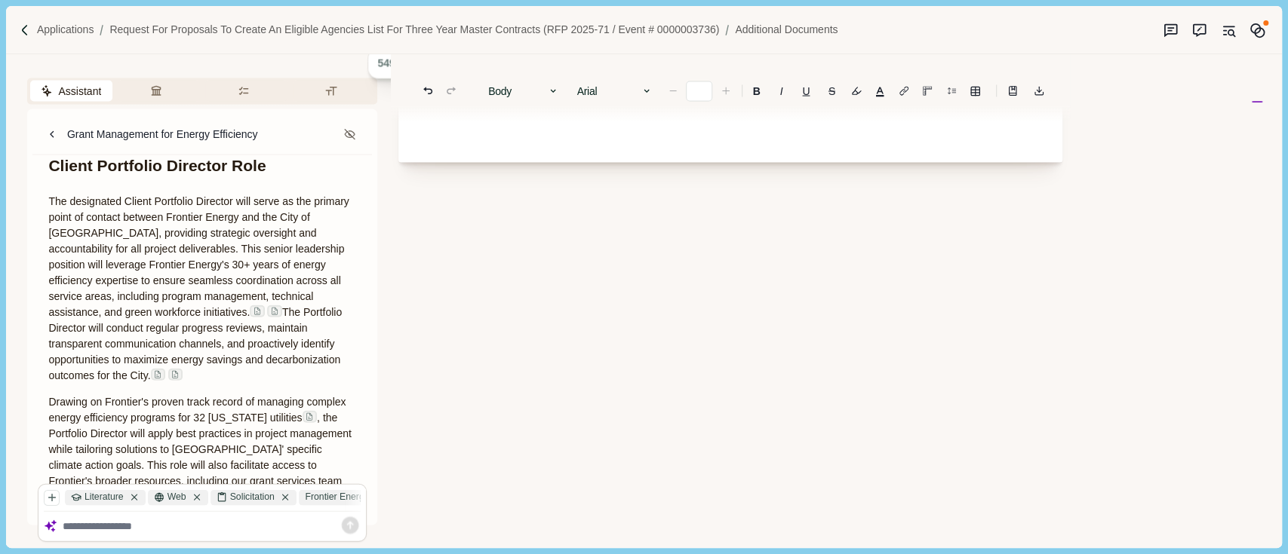
scroll to position [2891, 0]
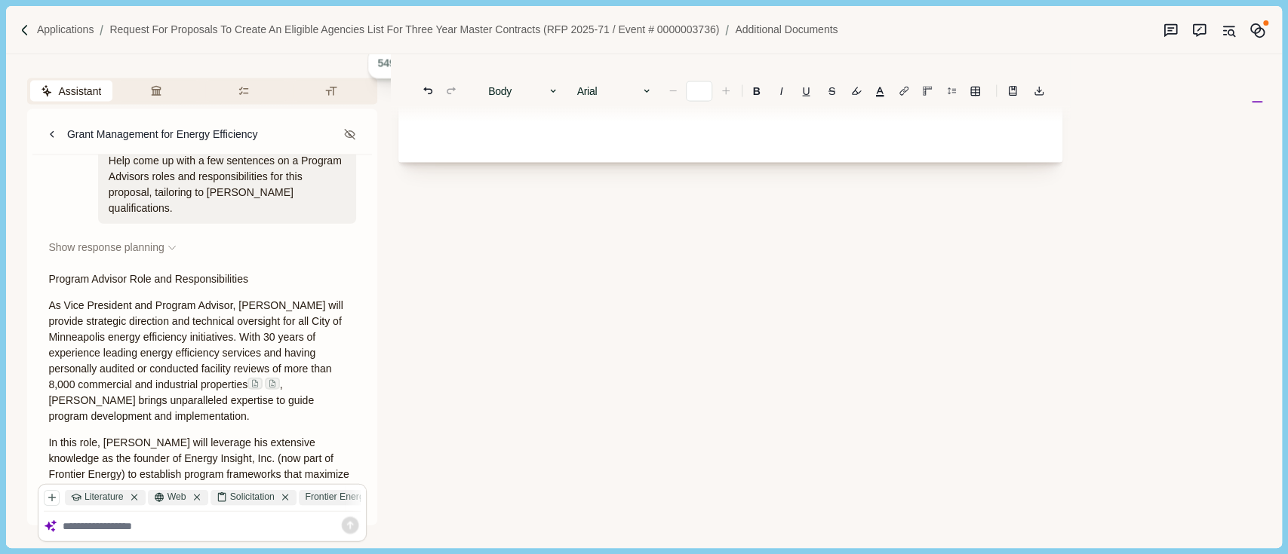
click at [190, 528] on textarea at bounding box center [212, 527] width 299 height 13
type textarea "*"
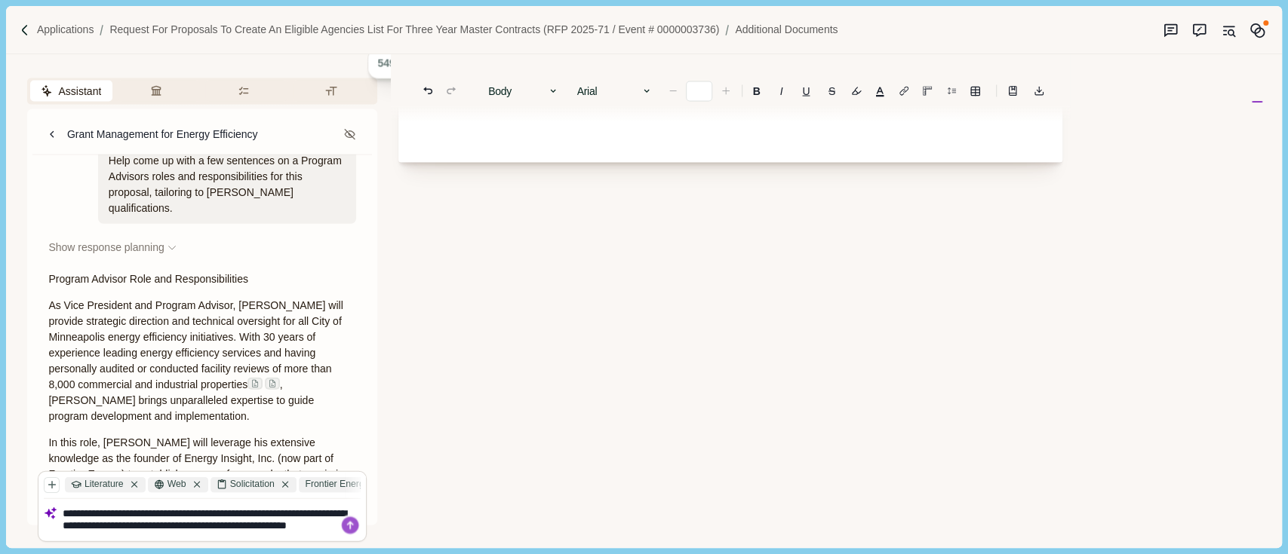
scroll to position [0, 0]
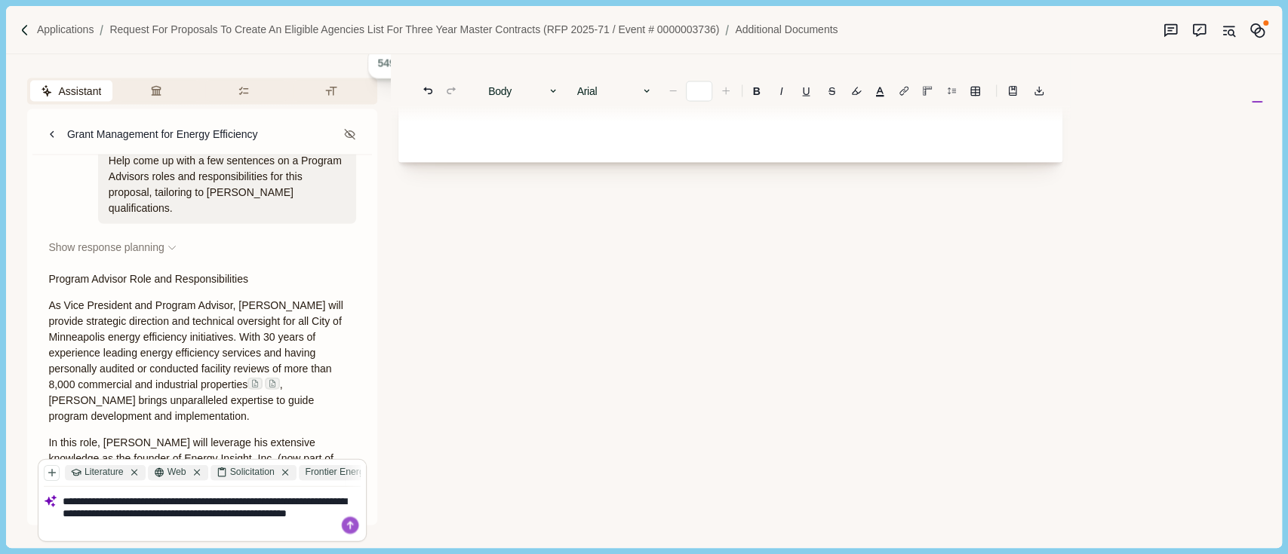
paste textarea "**********"
type textarea "**********"
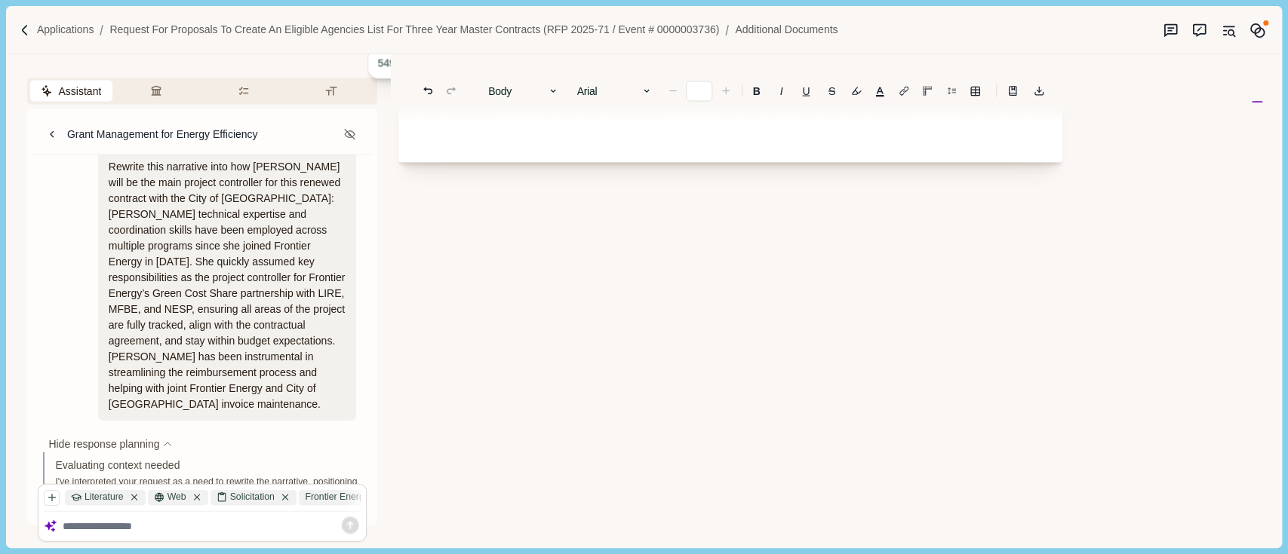
scroll to position [3717, 0]
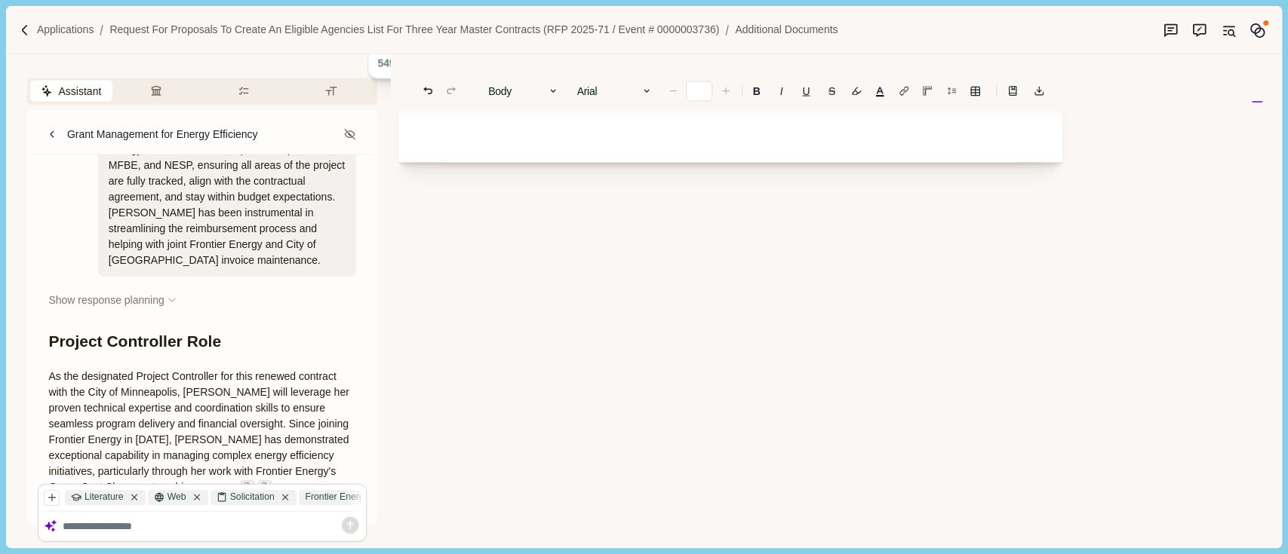
click at [48, 370] on span "As the designated Project Controller for this renewed contract with the City of…" at bounding box center [199, 431] width 303 height 123
drag, startPoint x: 48, startPoint y: 328, endPoint x: 120, endPoint y: 355, distance: 76.6
click at [102, 370] on span "As the designated Project Controller for this renewed contract with the City of…" at bounding box center [199, 431] width 303 height 123
click at [121, 370] on span "As the designated Project Controller for this renewed contract with the City of…" at bounding box center [199, 431] width 303 height 123
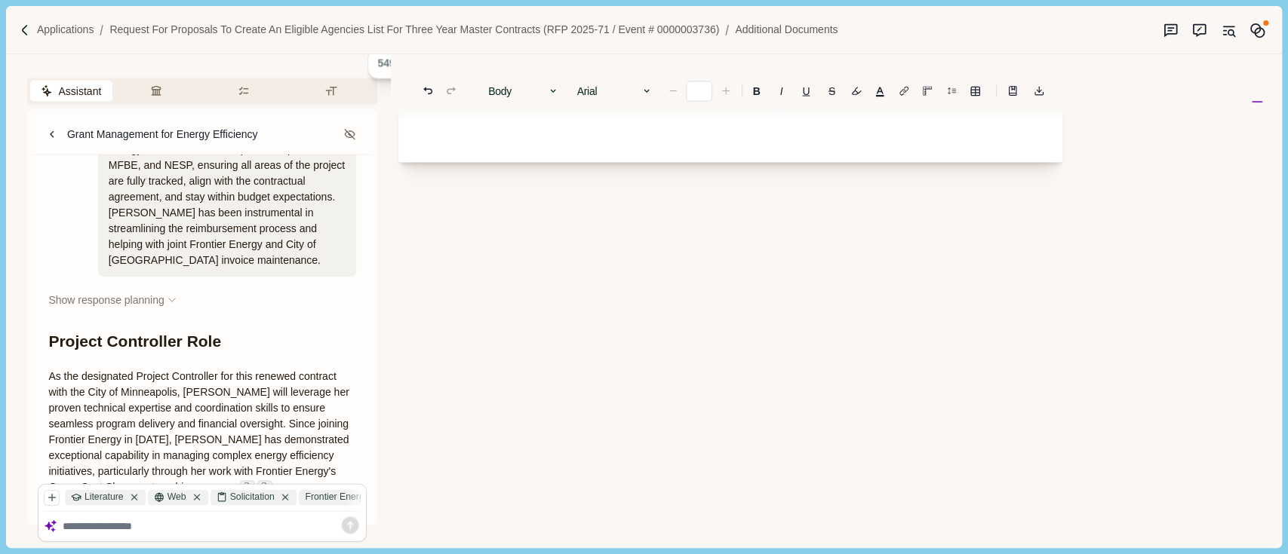
click at [51, 370] on span "As the designated Project Controller for this renewed contract with the City of…" at bounding box center [199, 431] width 303 height 123
drag, startPoint x: 51, startPoint y: 326, endPoint x: 133, endPoint y: 357, distance: 87.8
click at [109, 370] on span "As the designated Project Controller for this renewed contract with the City of…" at bounding box center [199, 431] width 303 height 123
drag, startPoint x: 259, startPoint y: 386, endPoint x: 264, endPoint y: 379, distance: 8.6
click at [263, 382] on span "As the designated Project Controller for this renewed contract with the City of…" at bounding box center [199, 431] width 303 height 123
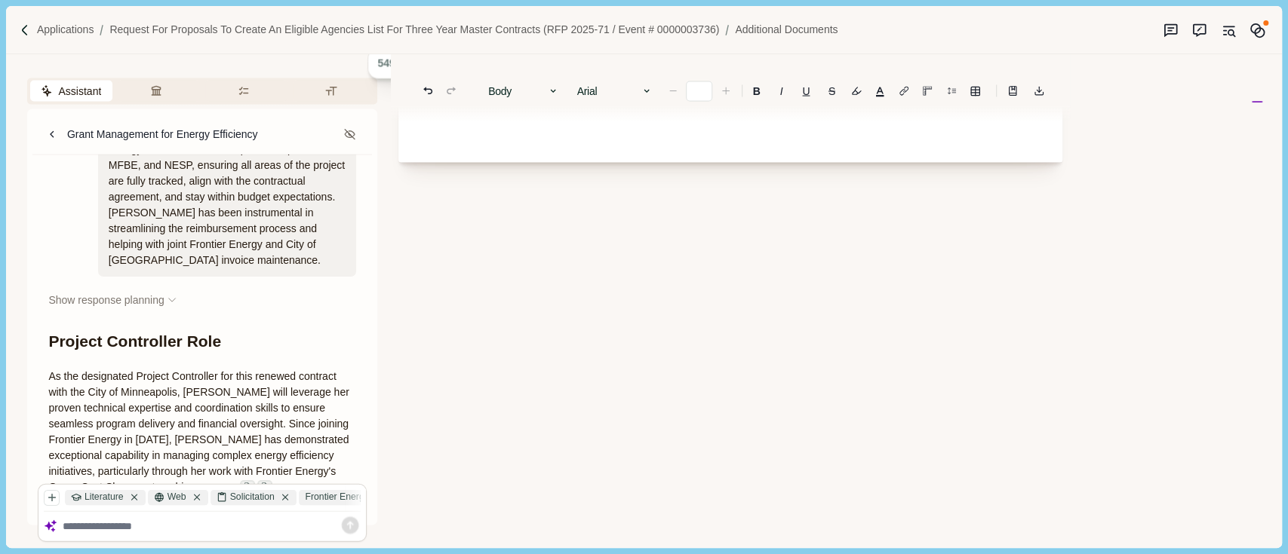
click at [85, 370] on span "As the designated Project Controller for this renewed contract with the City of…" at bounding box center [199, 431] width 303 height 123
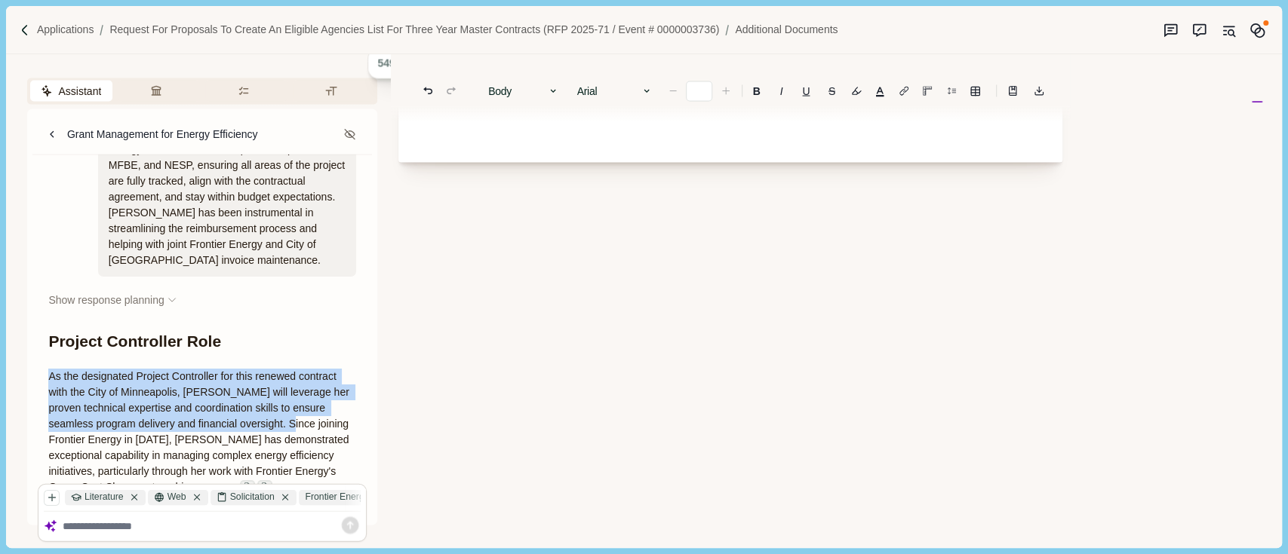
drag, startPoint x: 48, startPoint y: 323, endPoint x: 287, endPoint y: 371, distance: 244.7
click at [335, 380] on p "As the designated Project Controller for this renewed contract with the City of…" at bounding box center [202, 432] width 308 height 127
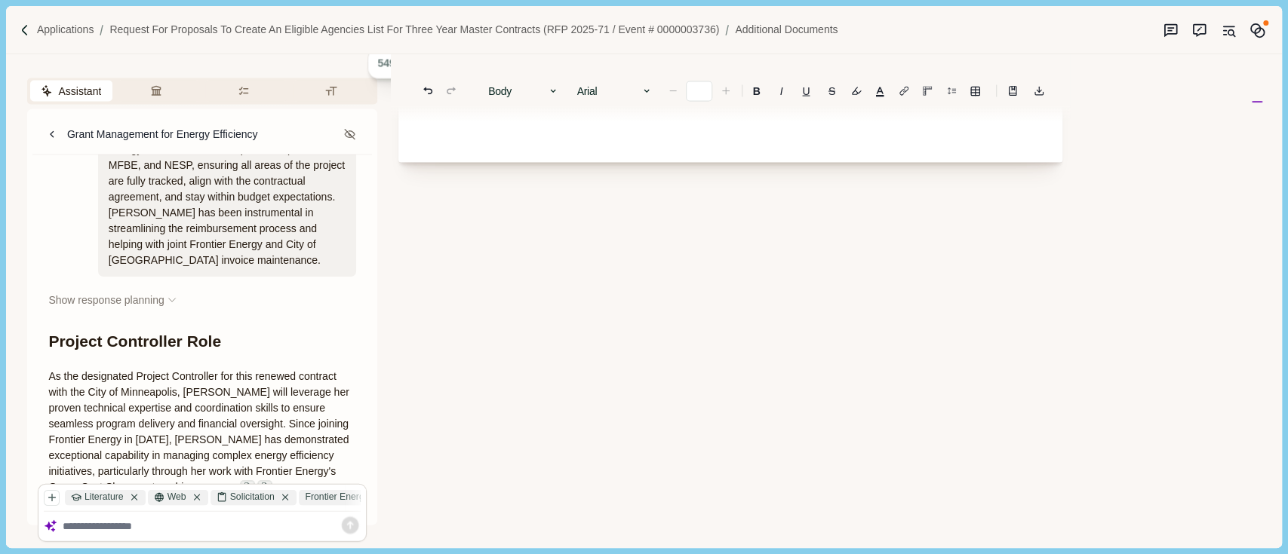
click at [310, 370] on span "As the designated Project Controller for this renewed contract with the City of…" at bounding box center [199, 431] width 303 height 123
click at [318, 377] on span "As the designated Project Controller for this renewed contract with the City of…" at bounding box center [199, 431] width 303 height 123
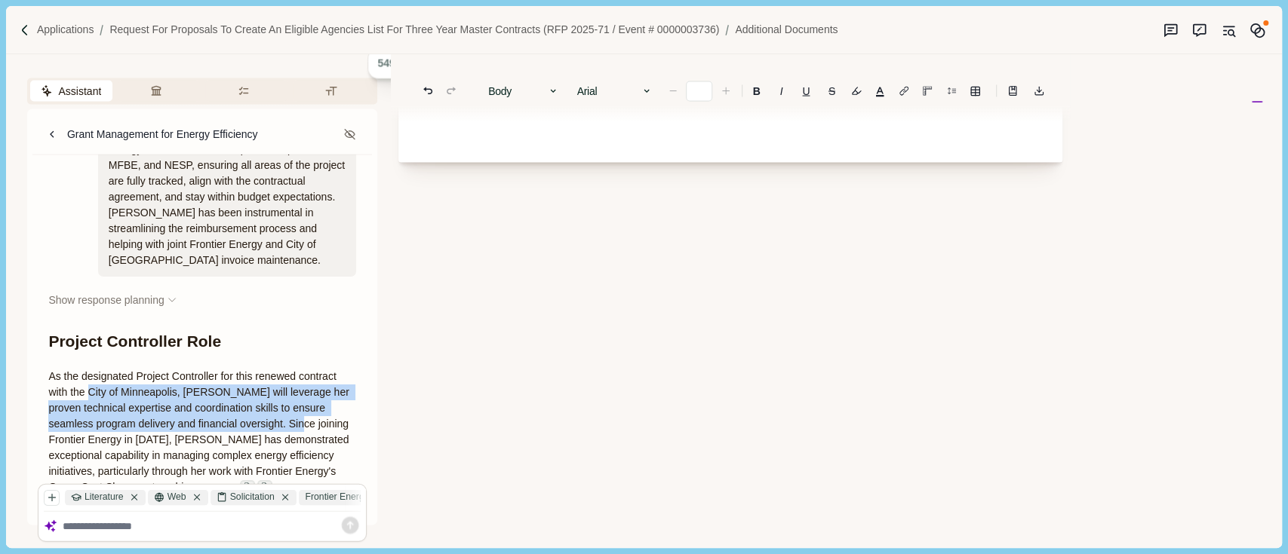
drag, startPoint x: 318, startPoint y: 377, endPoint x: 67, endPoint y: 338, distance: 253.5
click at [87, 370] on span "As the designated Project Controller for this renewed contract with the City of…" at bounding box center [199, 431] width 303 height 123
drag, startPoint x: 38, startPoint y: 328, endPoint x: 51, endPoint y: 341, distance: 17.6
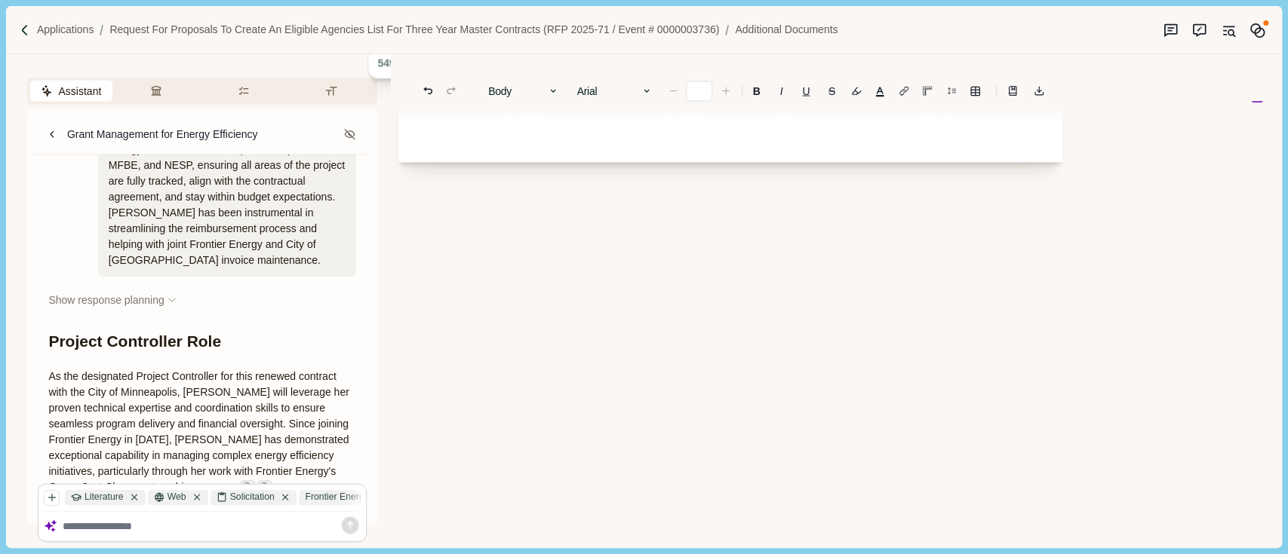
click at [91, 370] on span "As the designated Project Controller for this renewed contract with the City of…" at bounding box center [199, 431] width 303 height 123
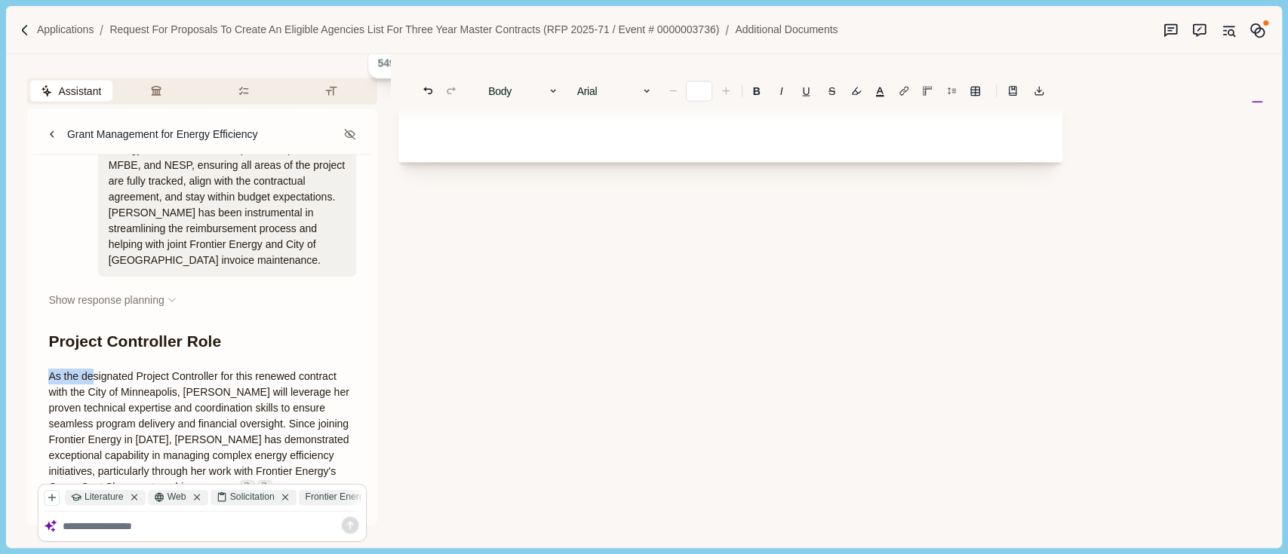
drag, startPoint x: 266, startPoint y: 366, endPoint x: 284, endPoint y: 367, distance: 18.9
click at [272, 370] on span "As the designated Project Controller for this renewed contract with the City of…" at bounding box center [199, 431] width 303 height 123
click at [284, 369] on p "As the designated Project Controller for this renewed contract with the City of…" at bounding box center [202, 432] width 308 height 127
click at [306, 380] on span "As the designated Project Controller for this renewed contract with the City of…" at bounding box center [199, 431] width 303 height 123
click at [319, 376] on span "As the designated Project Controller for this renewed contract with the City of…" at bounding box center [199, 431] width 303 height 123
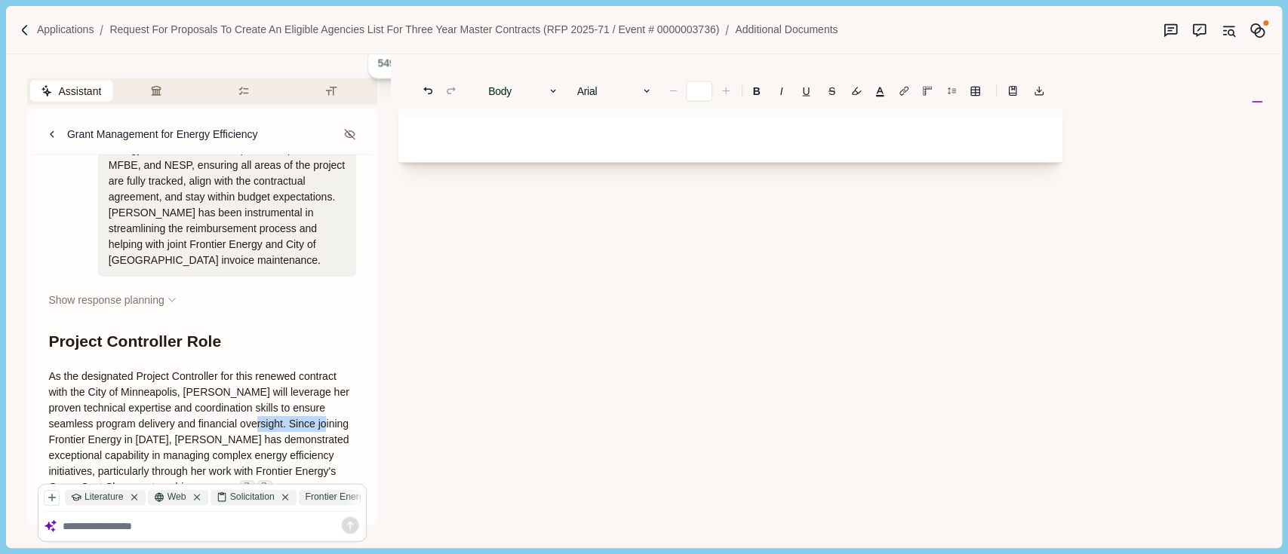
drag, startPoint x: 319, startPoint y: 376, endPoint x: 284, endPoint y: 374, distance: 35.5
click at [303, 376] on span "As the designated Project Controller for this renewed contract with the City of…" at bounding box center [199, 431] width 303 height 123
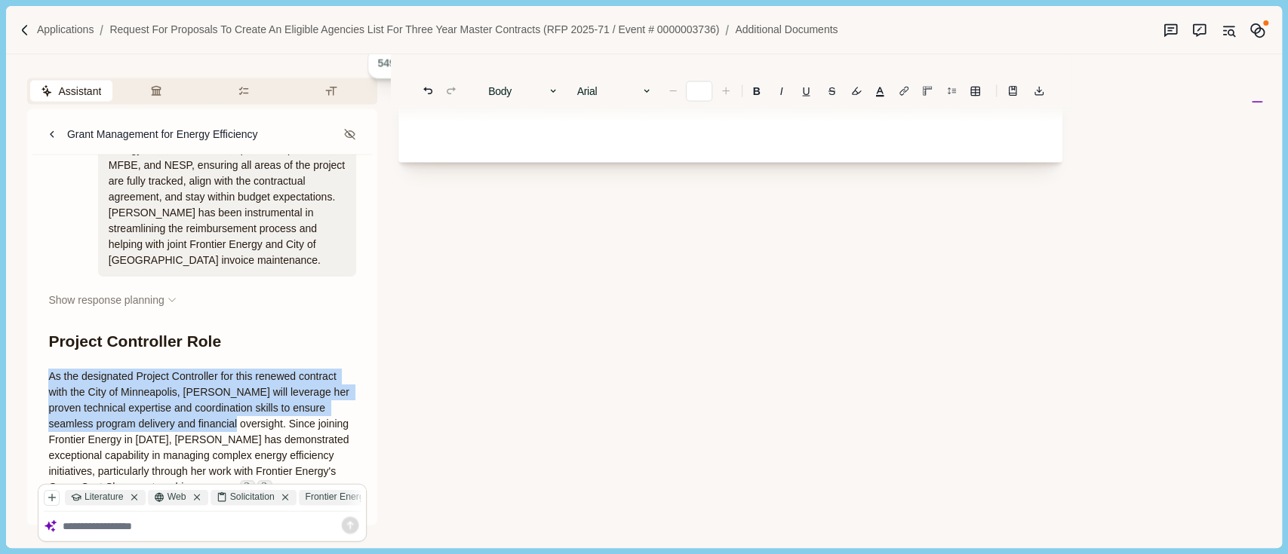
drag, startPoint x: 181, startPoint y: 362, endPoint x: 17, endPoint y: 332, distance: 167.2
click at [17, 332] on div "Assistant Review Criteria Requirements Formatting Grant Management for Energy E…" at bounding box center [202, 300] width 392 height 493
click at [265, 370] on span "As the designated Project Controller for this renewed contract with the City of…" at bounding box center [199, 431] width 303 height 123
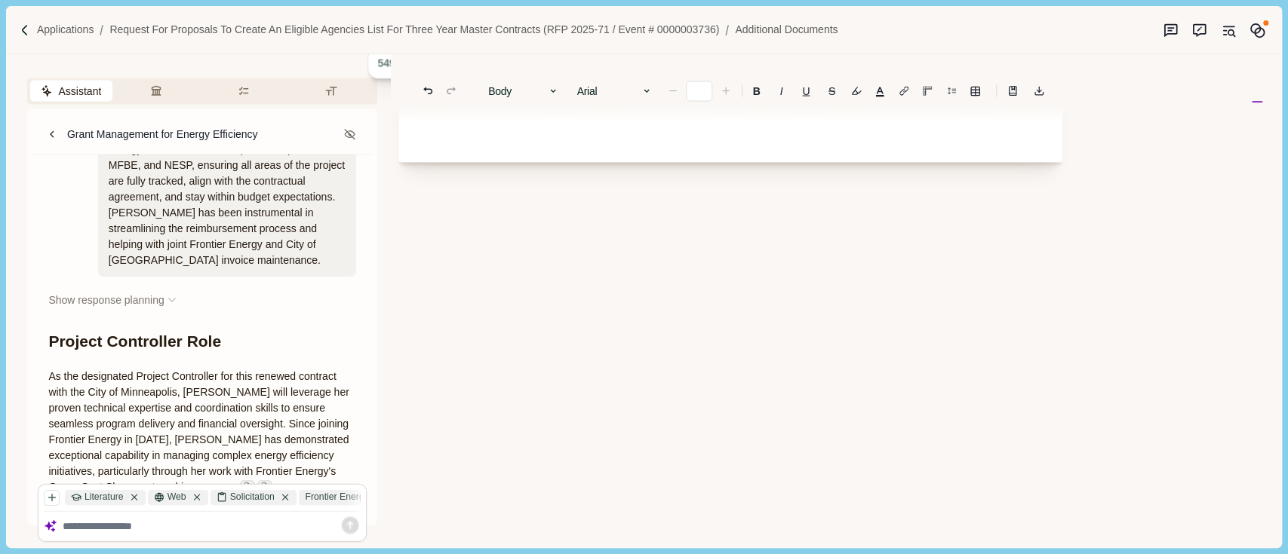
click at [325, 375] on p "As the designated Project Controller for this renewed contract with the City of…" at bounding box center [202, 432] width 308 height 127
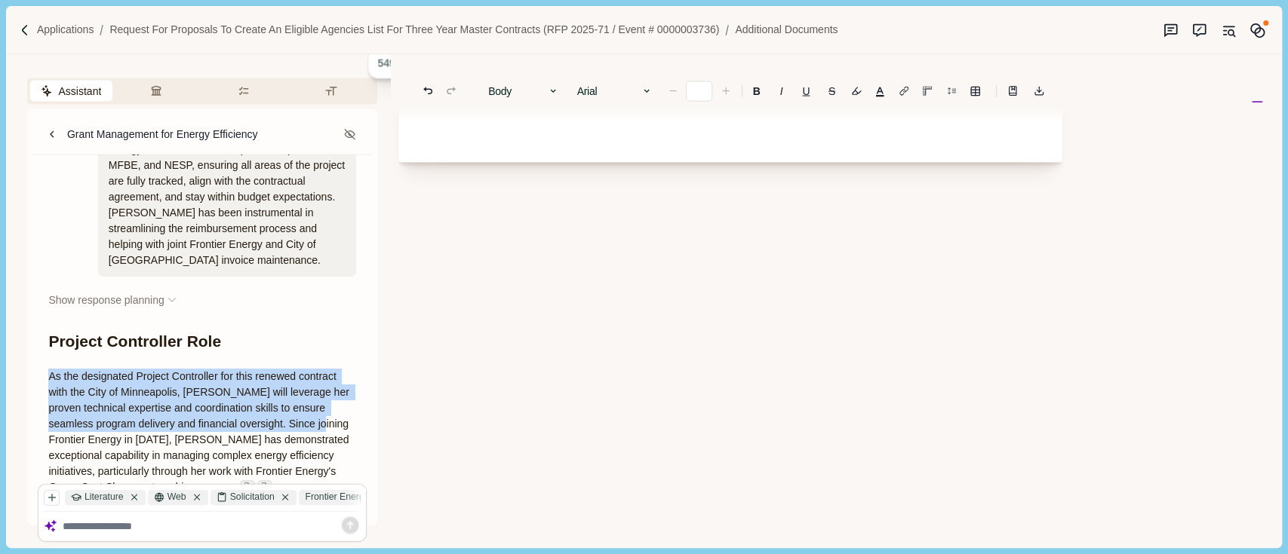
drag, startPoint x: 325, startPoint y: 375, endPoint x: 39, endPoint y: 327, distance: 289.8
click at [52, 370] on span "As the designated Project Controller for this renewed contract with the City of…" at bounding box center [199, 431] width 303 height 123
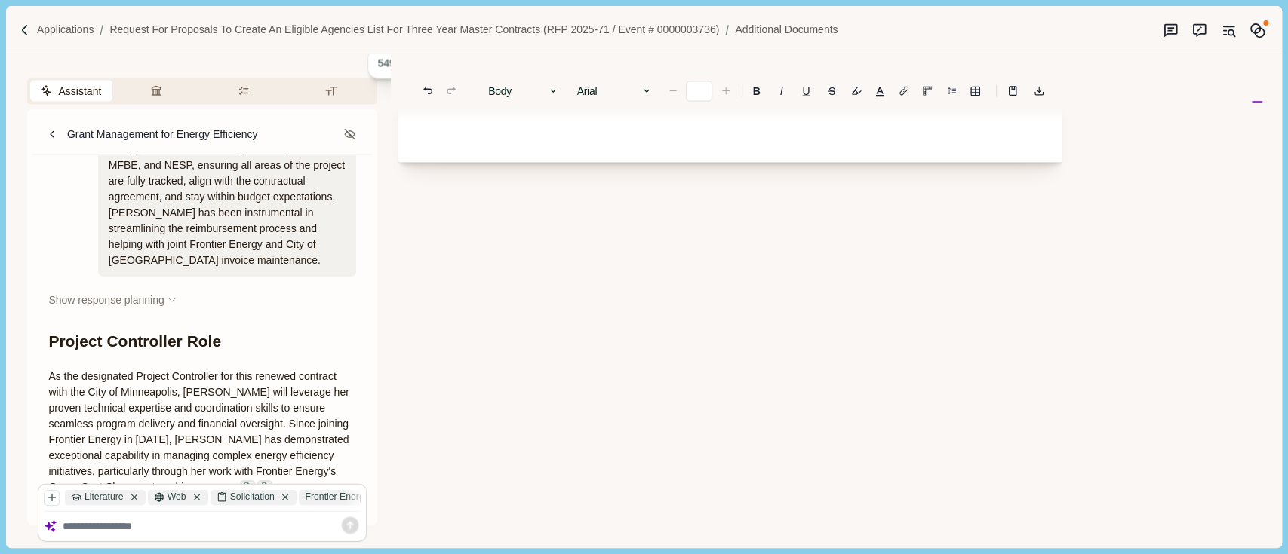
drag, startPoint x: 48, startPoint y: 327, endPoint x: 70, endPoint y: 331, distance: 22.2
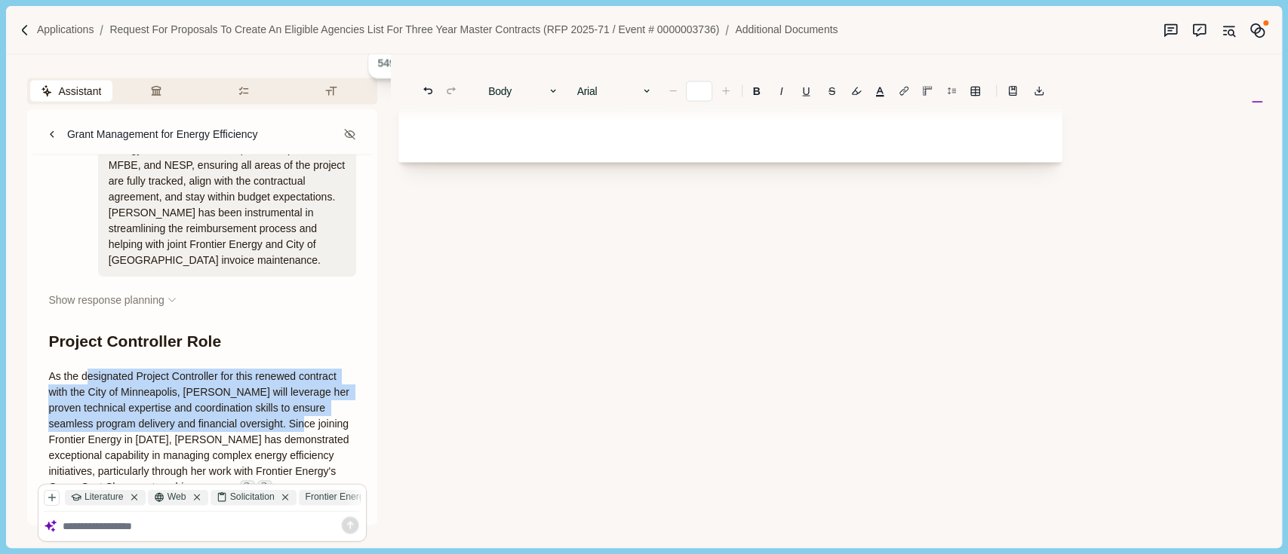
drag, startPoint x: 158, startPoint y: 347, endPoint x: 369, endPoint y: 382, distance: 213.4
click at [369, 382] on div "Show response planning Evaluating context needed You’d like a few introductory …" at bounding box center [201, 363] width 339 height 416
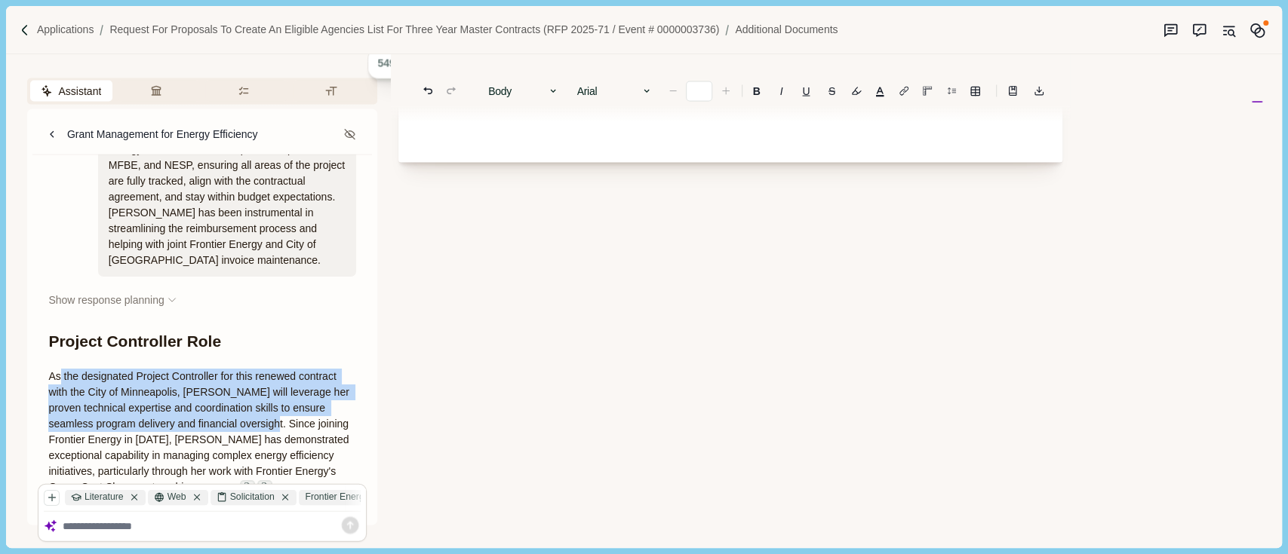
drag, startPoint x: 73, startPoint y: 336, endPoint x: 299, endPoint y: 378, distance: 230.2
click at [299, 378] on span "As the designated Project Controller for this renewed contract with the City of…" at bounding box center [199, 431] width 303 height 123
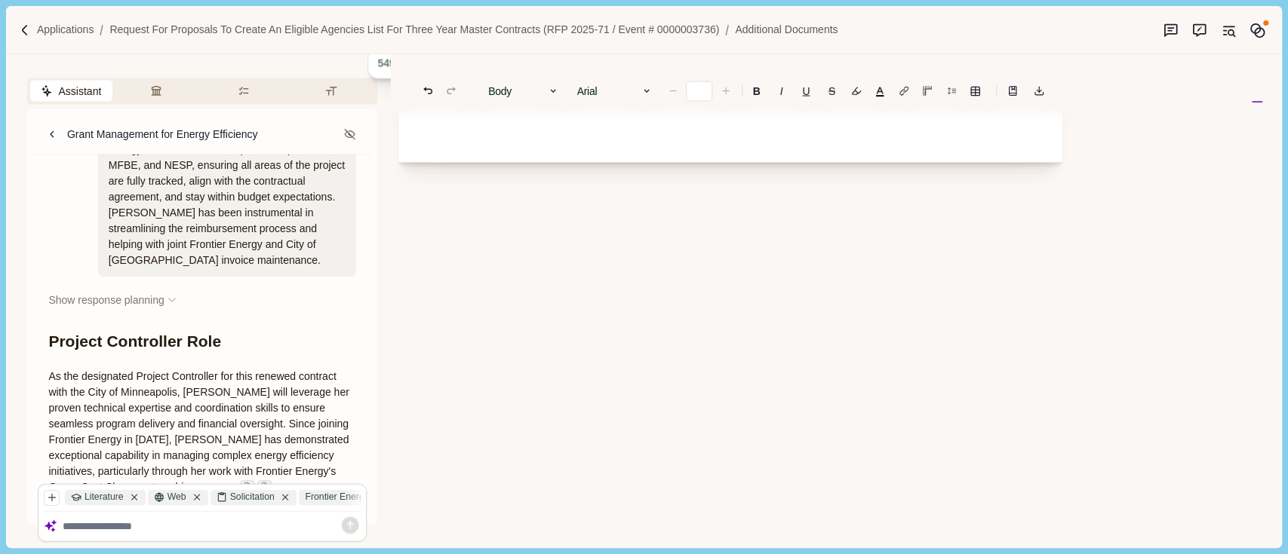
click at [50, 370] on span "As the designated Project Controller for this renewed contract with the City of…" at bounding box center [199, 431] width 303 height 123
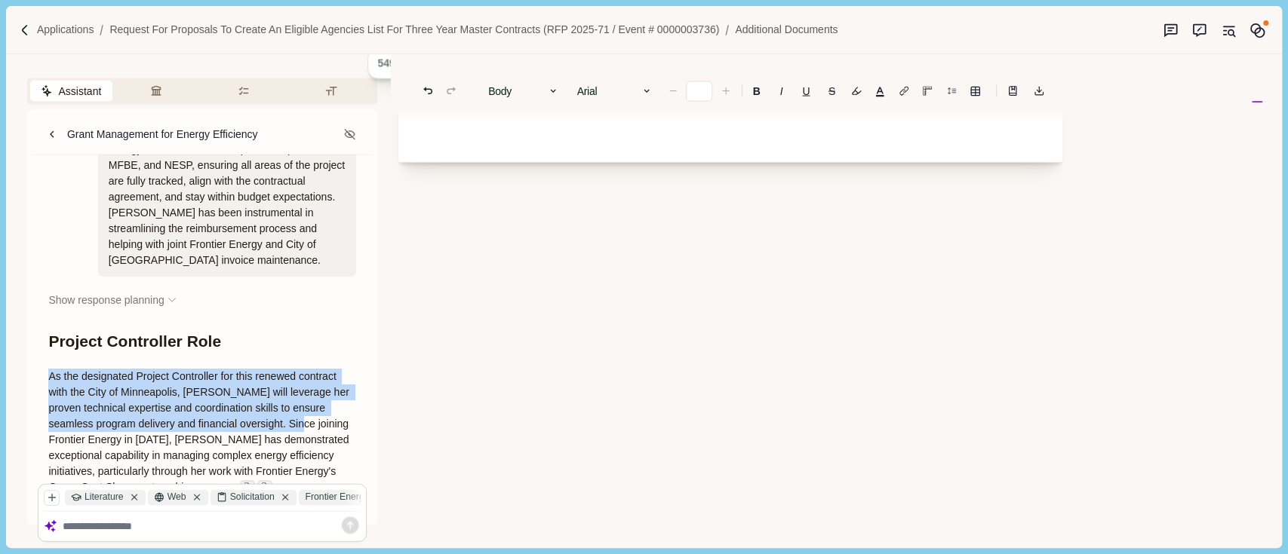
drag, startPoint x: 51, startPoint y: 329, endPoint x: 320, endPoint y: 383, distance: 274.7
click at [320, 383] on p "As the designated Project Controller for this renewed contract with the City of…" at bounding box center [202, 432] width 308 height 127
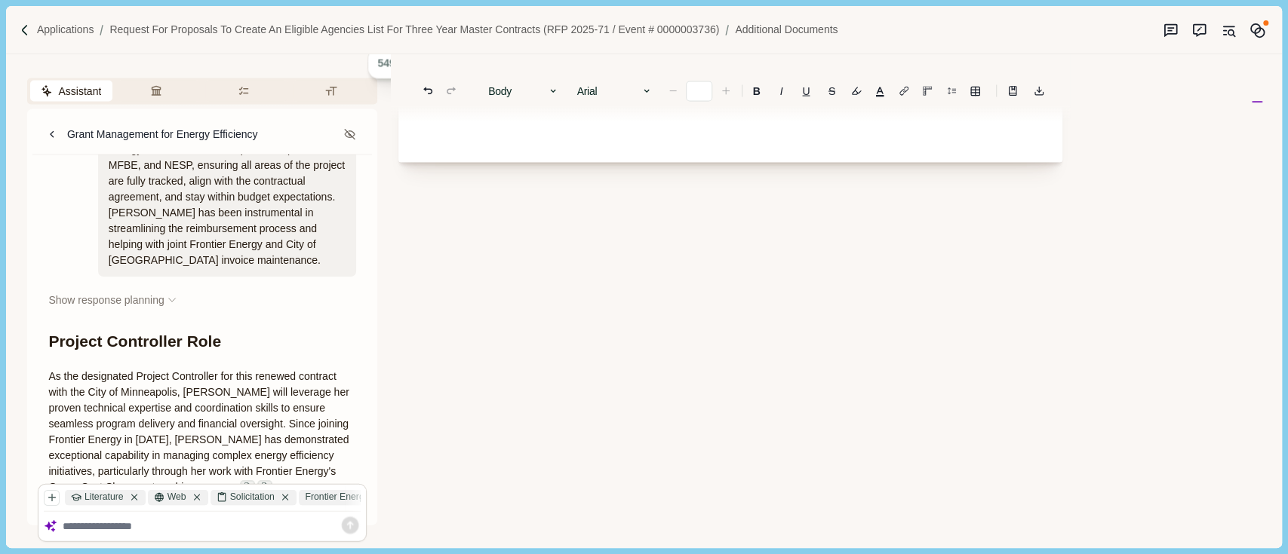
click at [316, 379] on span "As the designated Project Controller for this renewed contract with the City of…" at bounding box center [199, 431] width 303 height 123
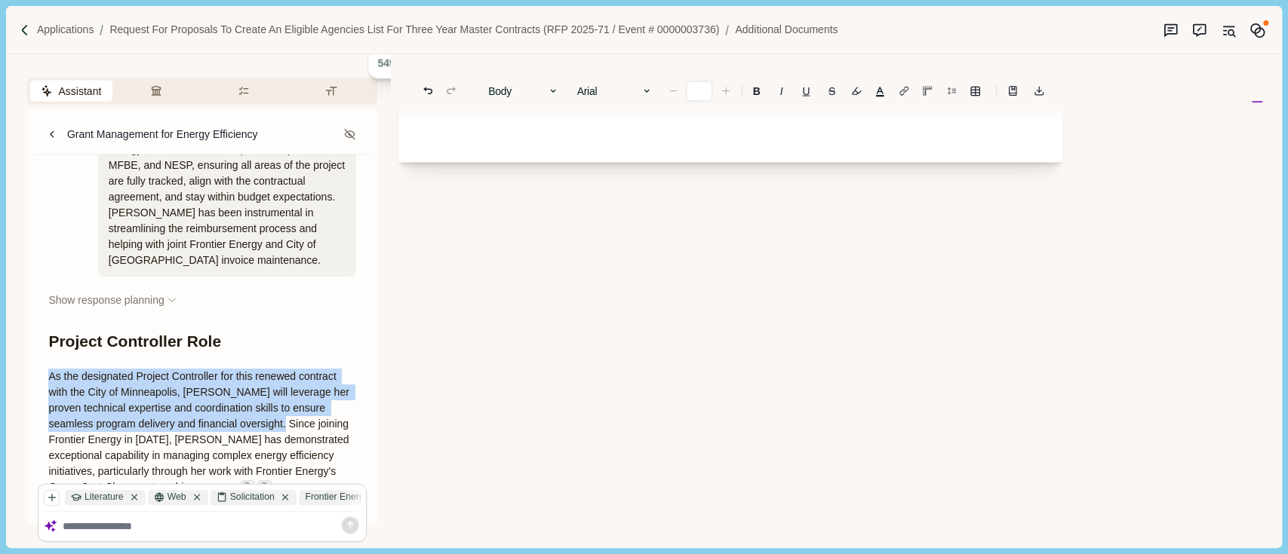
drag, startPoint x: 242, startPoint y: 370, endPoint x: 41, endPoint y: 331, distance: 205.1
copy span "As the designated Project Controller for this renewed contract with the City of…"
